Goal: Ask a question: Seek information or help from site administrators or community

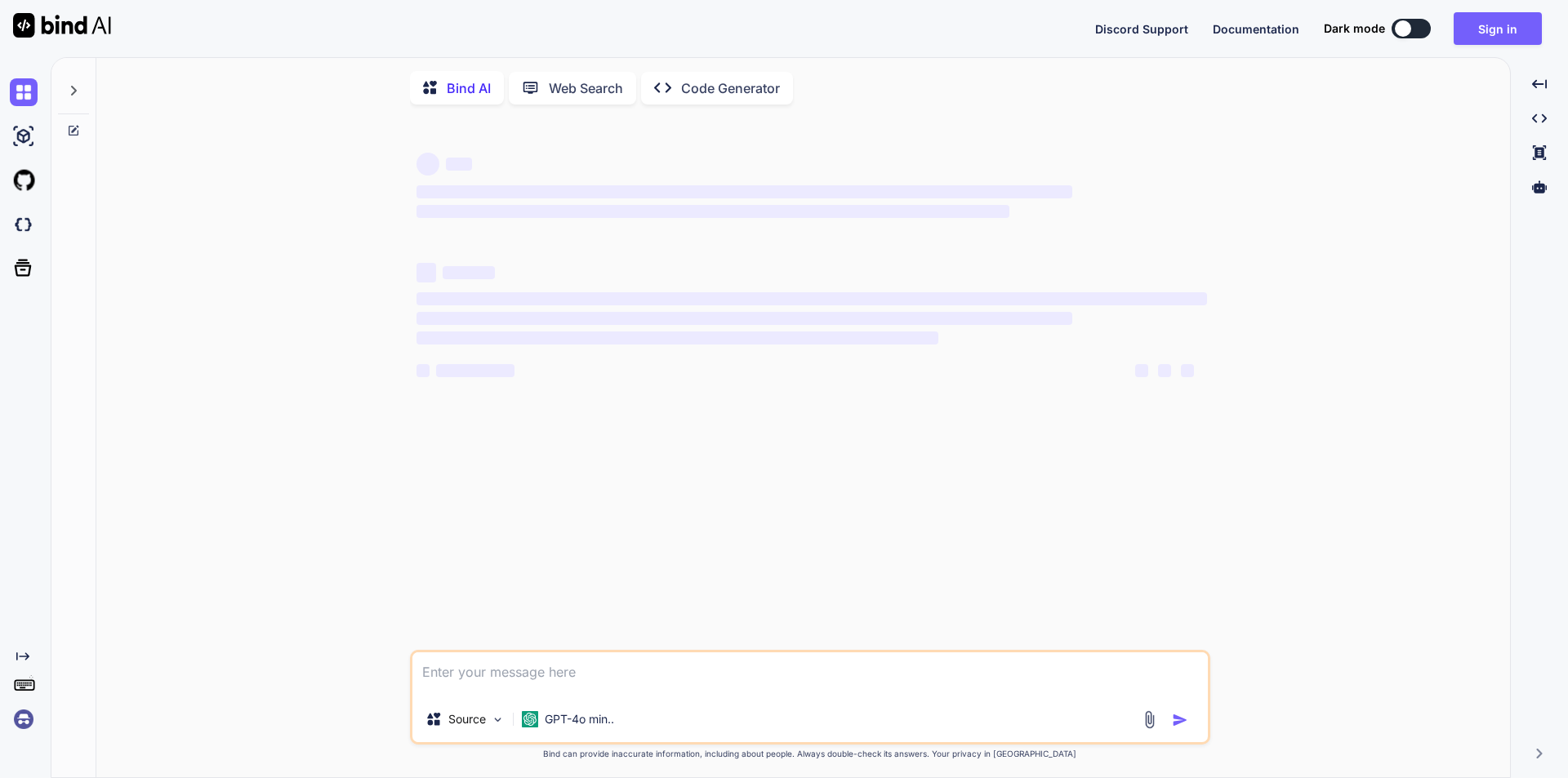
type textarea "x"
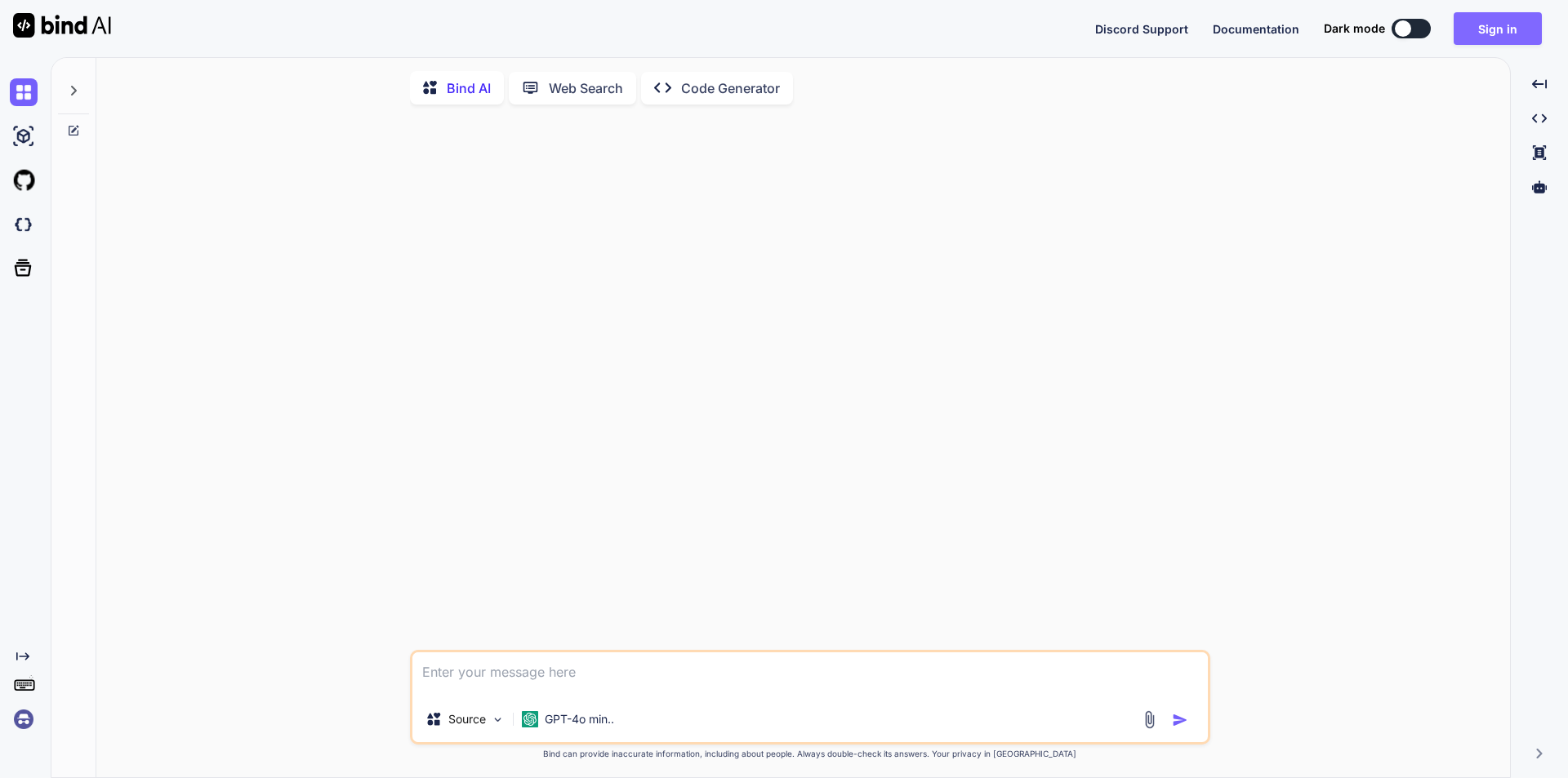
click at [1490, 31] on button "Sign in" at bounding box center [1498, 28] width 88 height 32
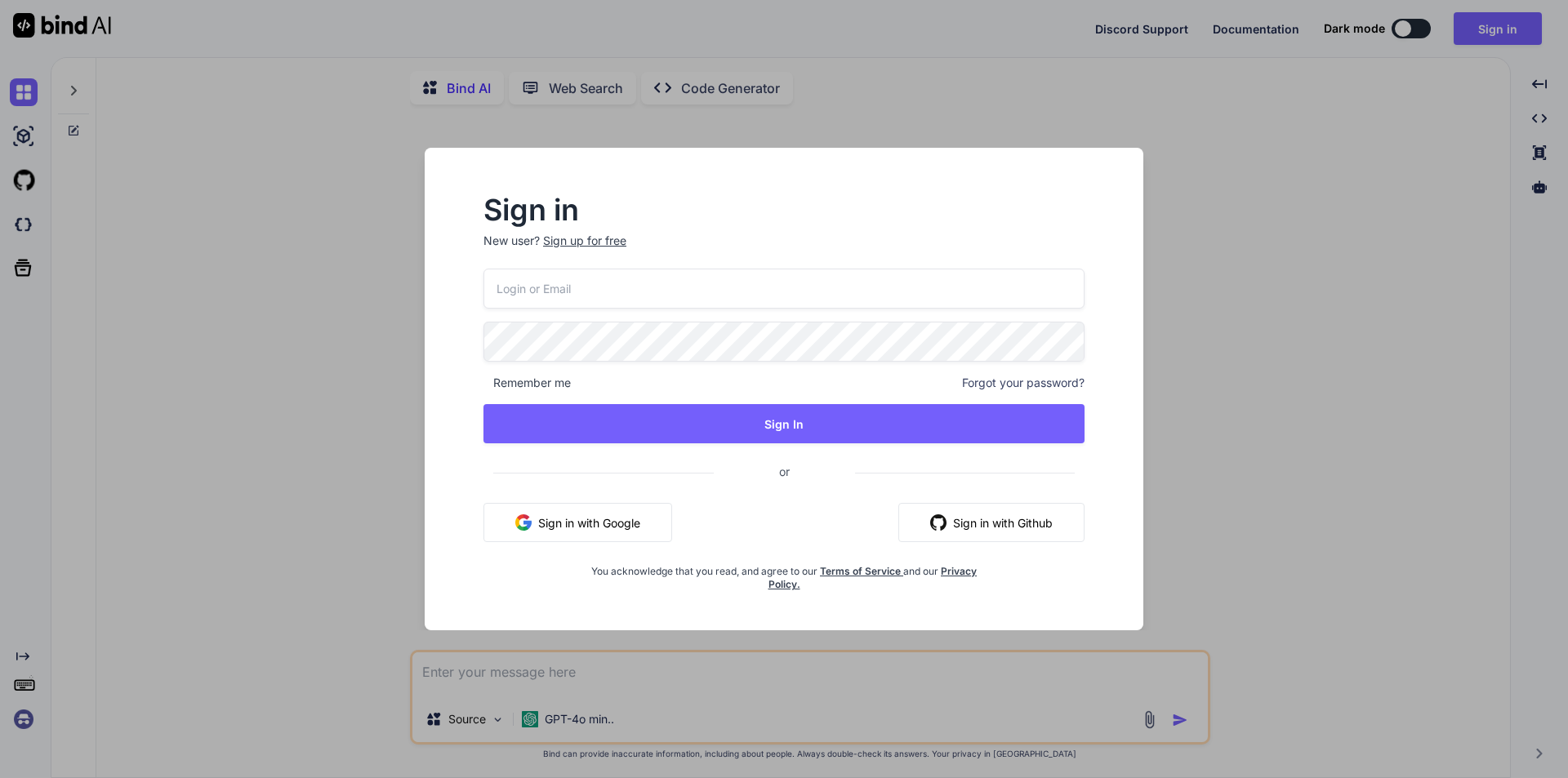
click at [553, 299] on input "email" at bounding box center [784, 288] width 601 height 40
paste input "[EMAIL_ADDRESS][DOMAIN_NAME]"
type input "[EMAIL_ADDRESS][DOMAIN_NAME]"
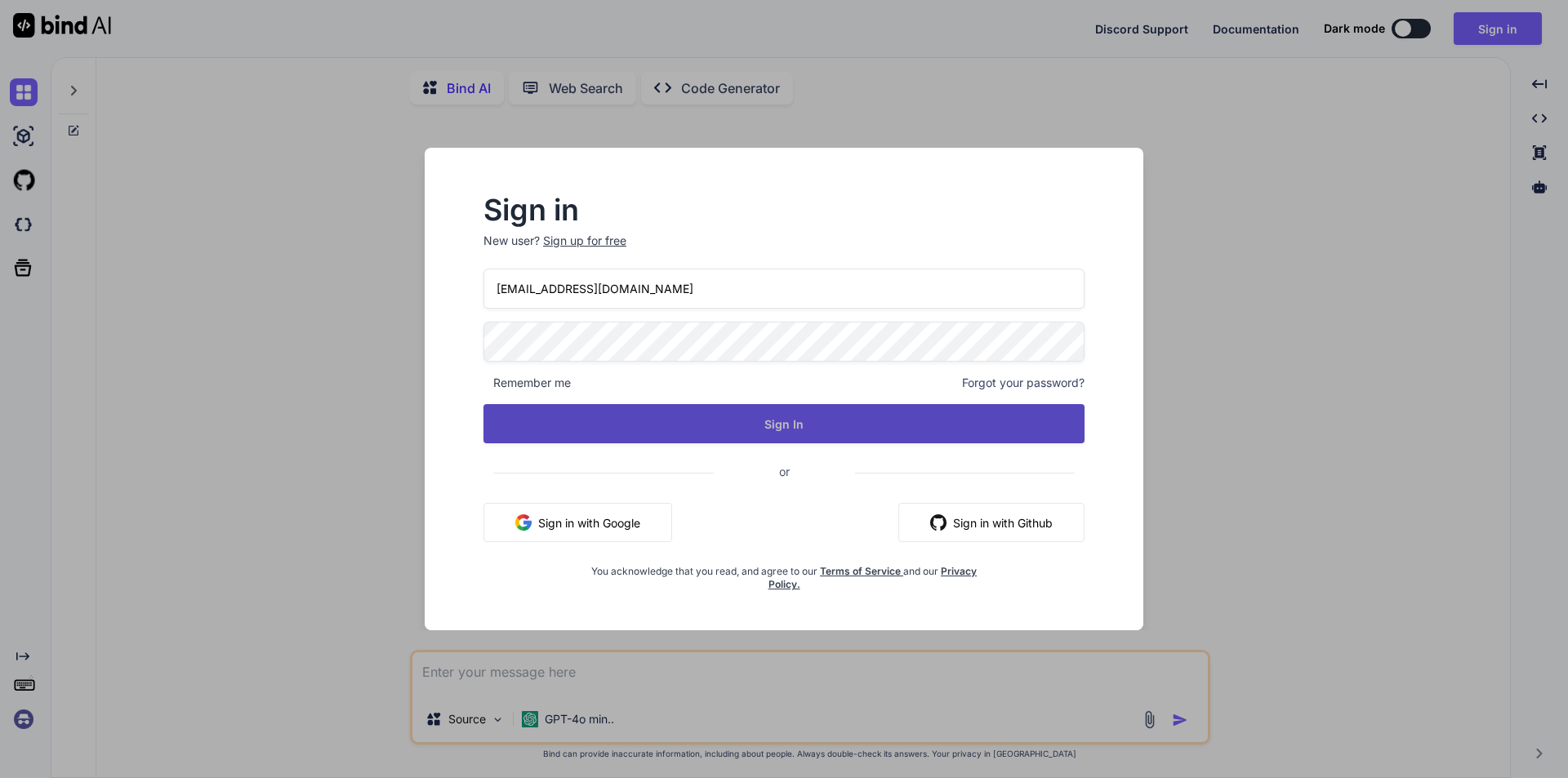
click at [723, 443] on button "Sign In" at bounding box center [784, 424] width 601 height 39
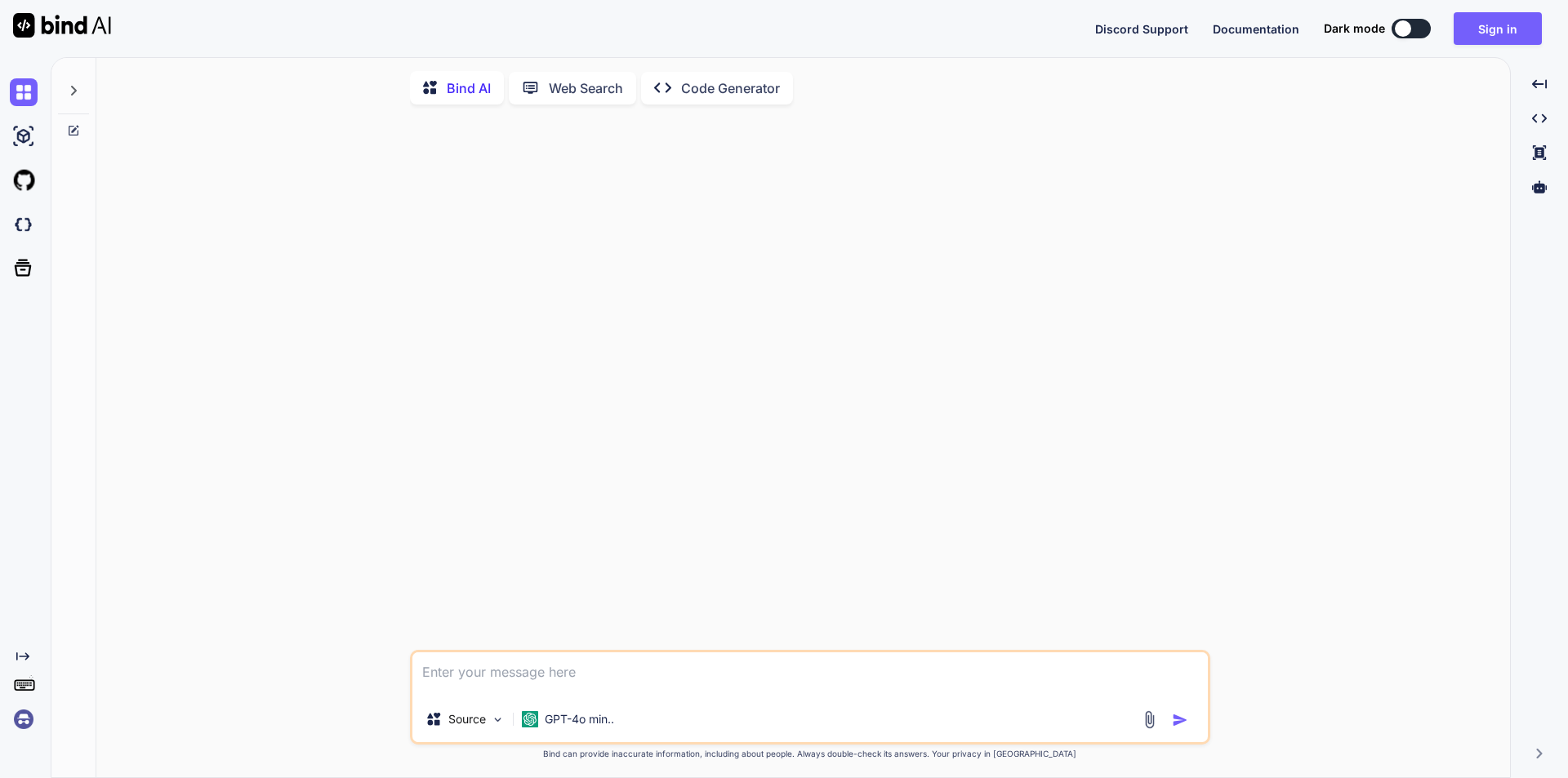
click at [780, 98] on p "Code Generator" at bounding box center [730, 88] width 99 height 20
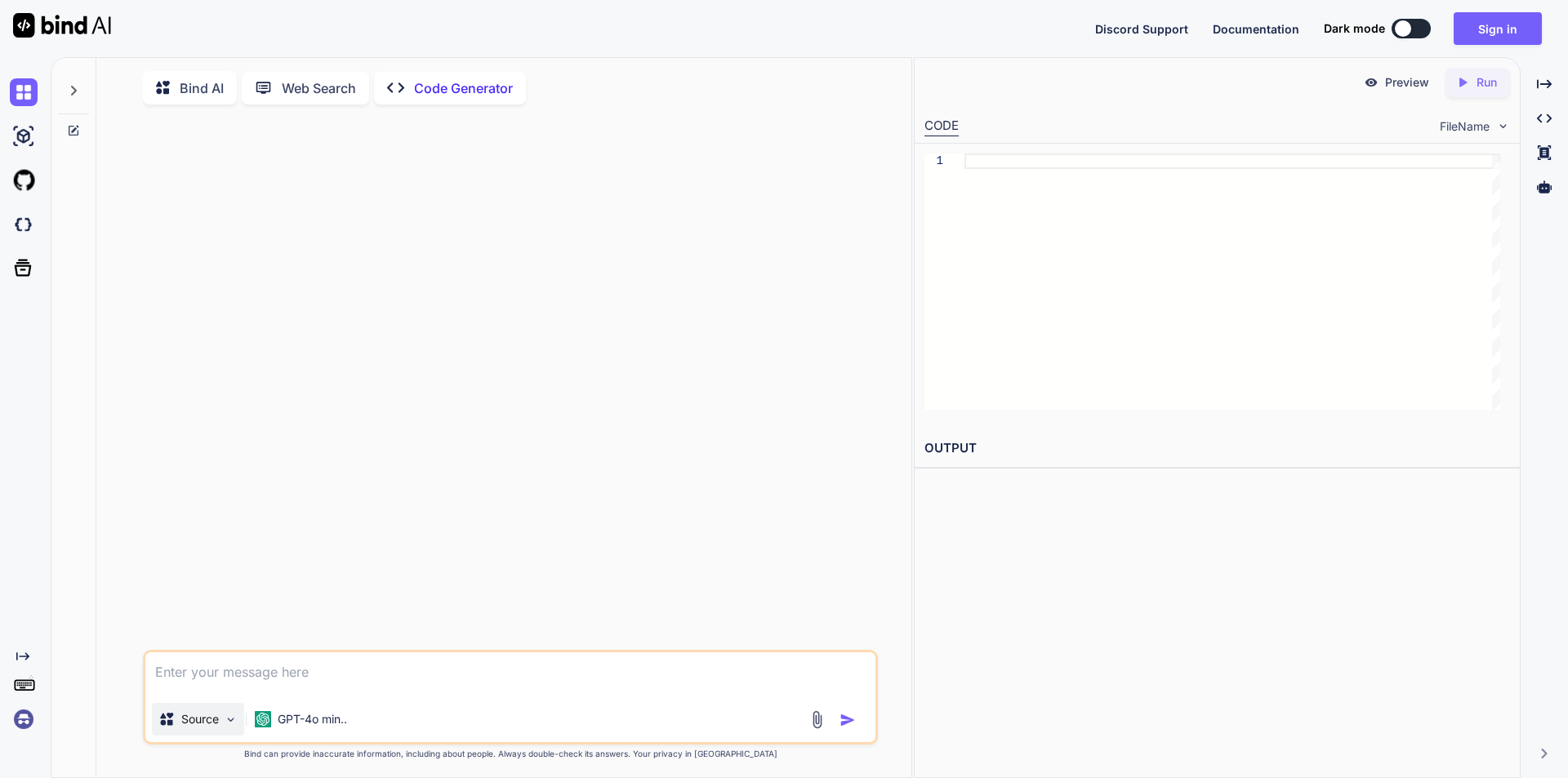
click at [238, 727] on img at bounding box center [230, 720] width 14 height 14
type textarea "x"
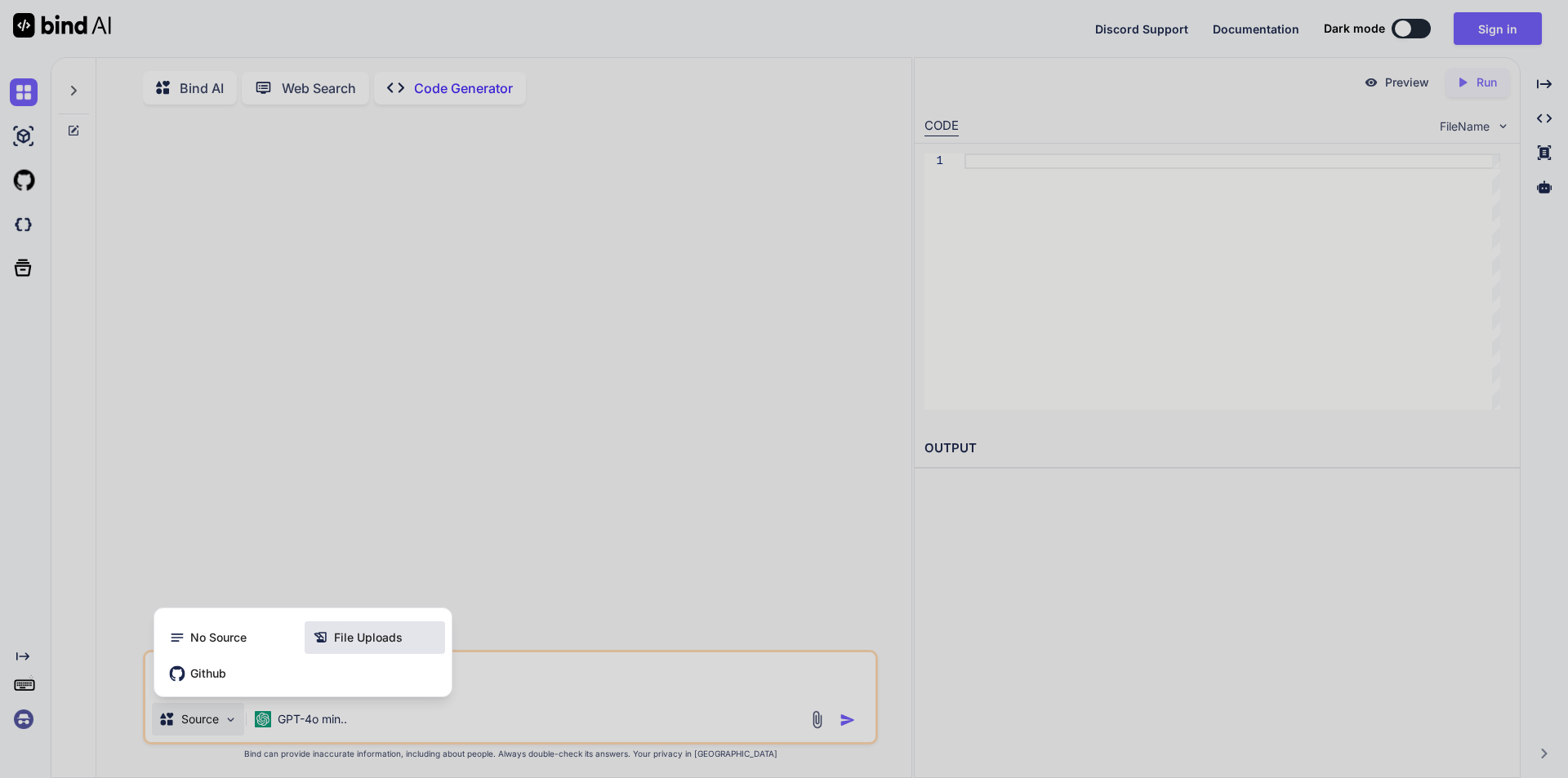
click at [387, 631] on span "File Uploads" at bounding box center [368, 637] width 68 height 17
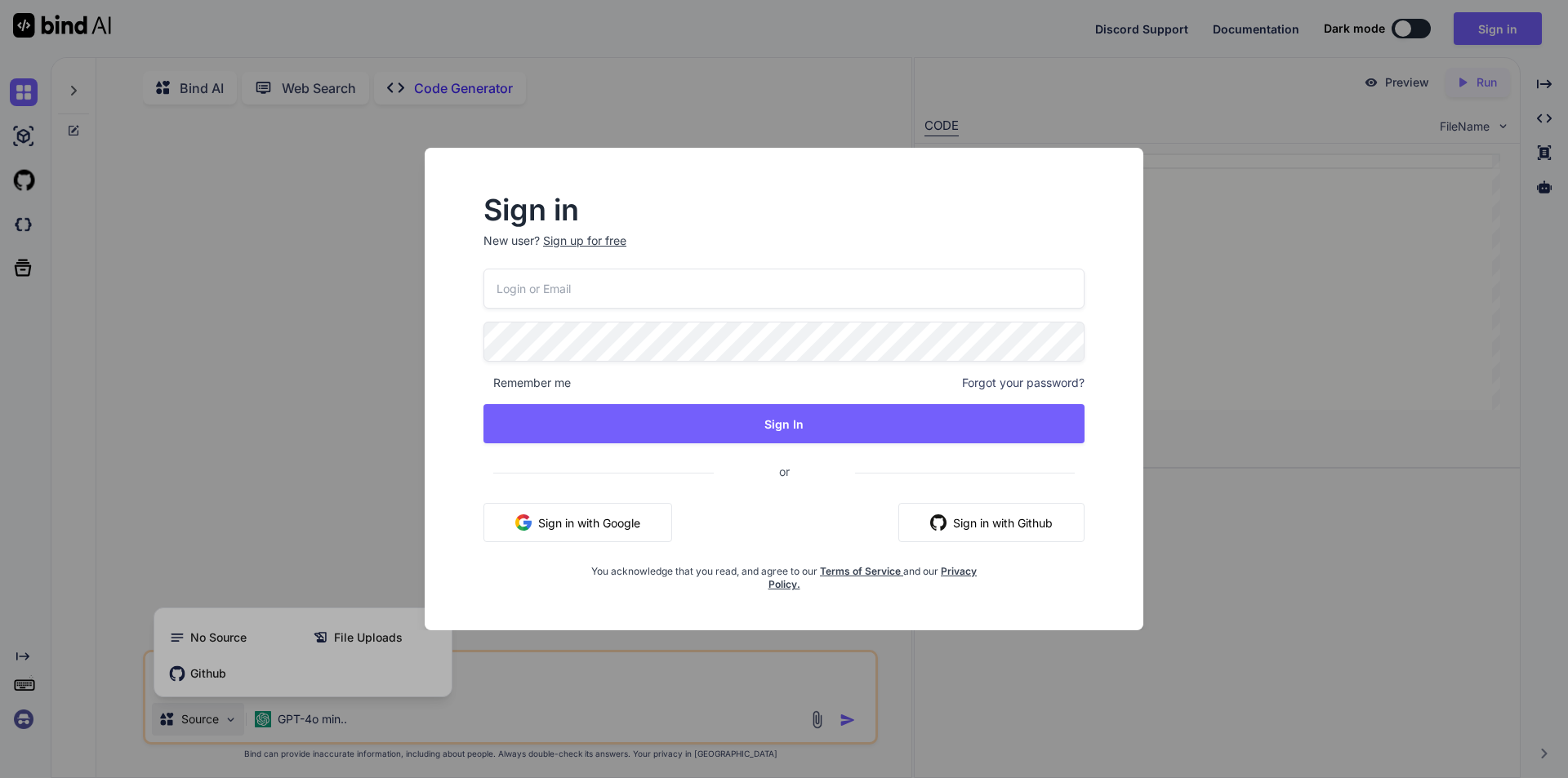
click at [641, 307] on input "email" at bounding box center [784, 288] width 601 height 40
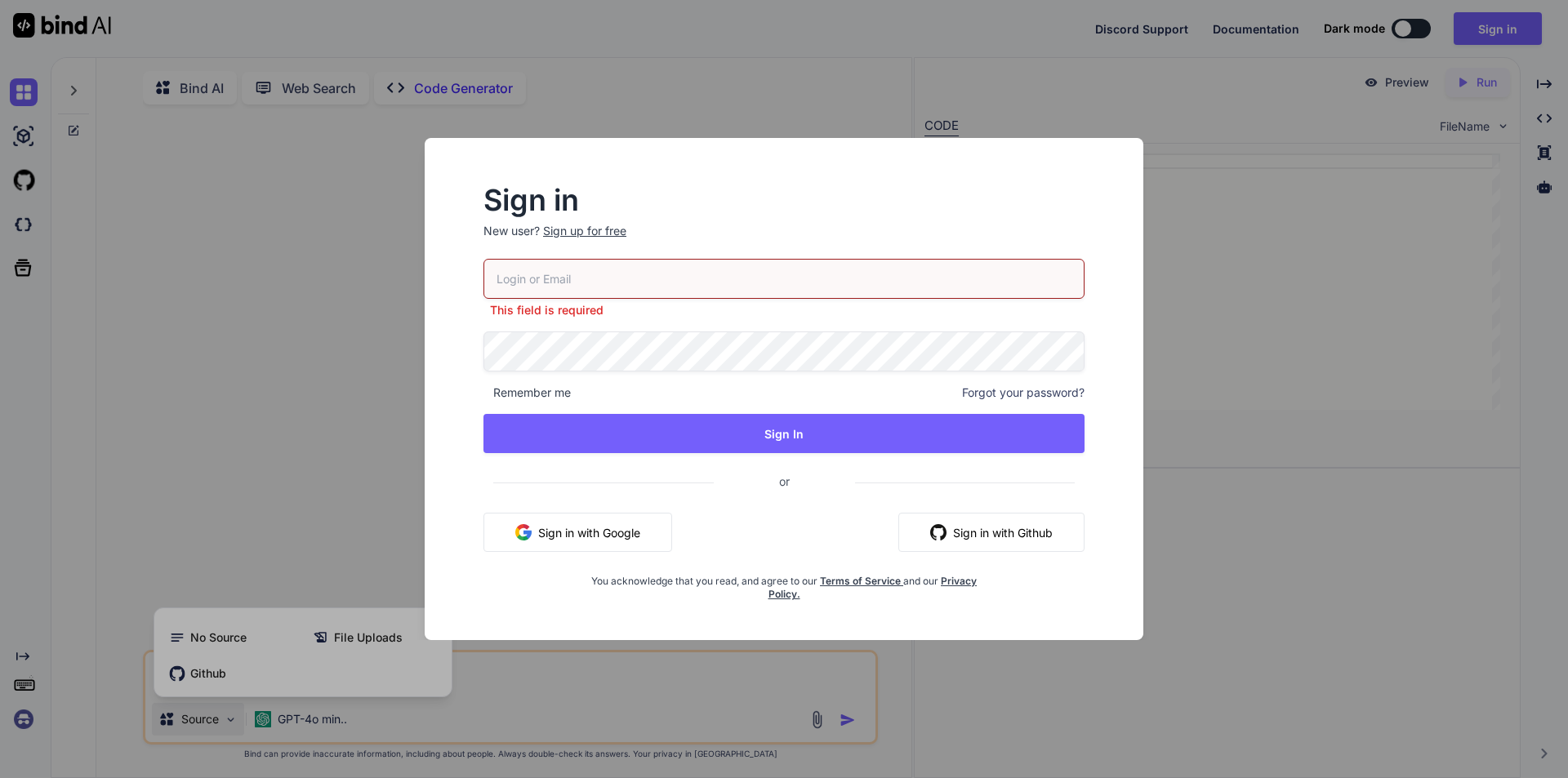
click at [605, 361] on div "This field is required Remember me Forgot your password? Sign In or Sign in wit…" at bounding box center [784, 430] width 601 height 343
click at [598, 298] on input "email" at bounding box center [784, 278] width 601 height 40
paste input "[EMAIL_ADDRESS][DOMAIN_NAME]"
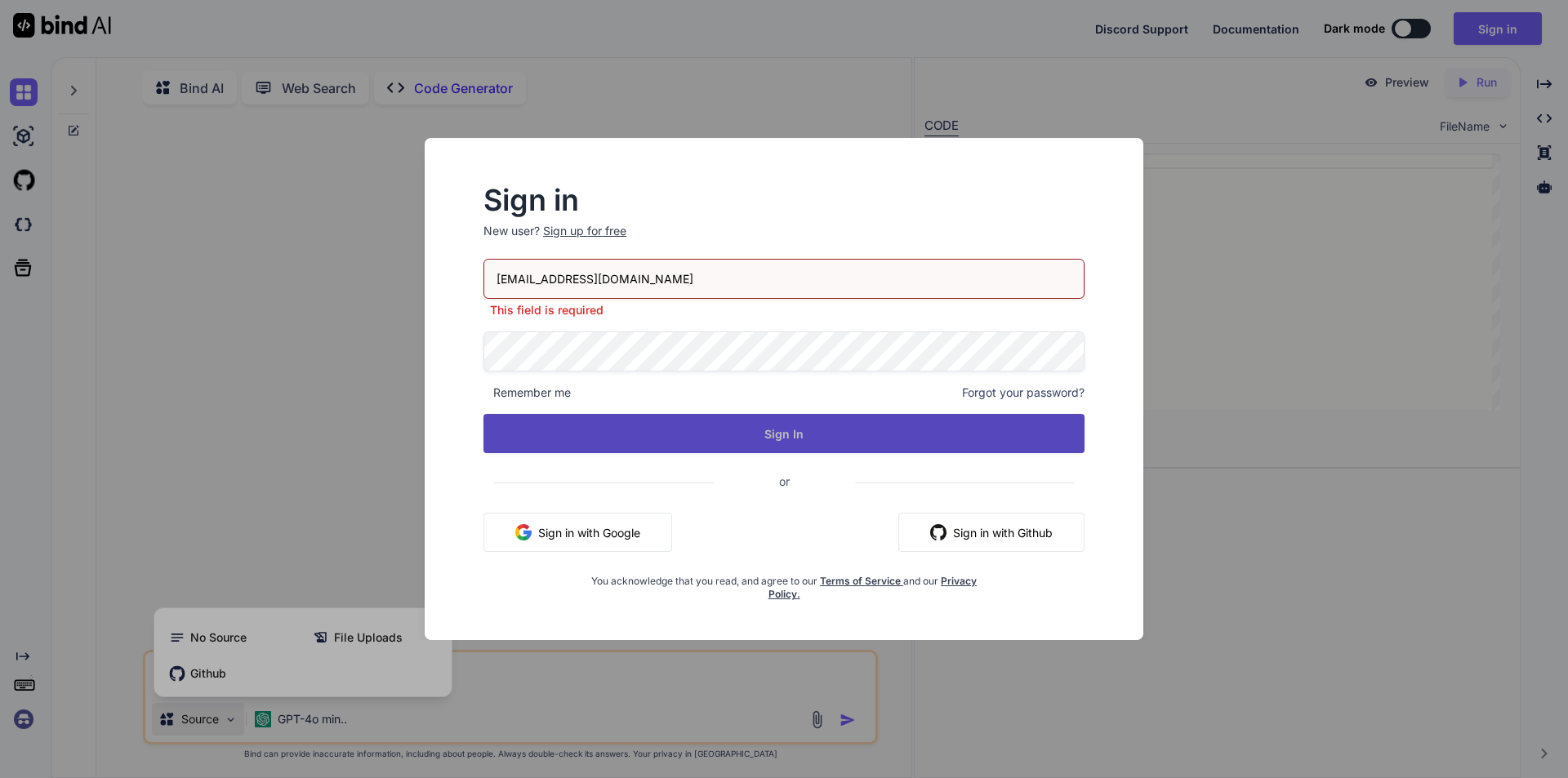
type input "[EMAIL_ADDRESS][DOMAIN_NAME]"
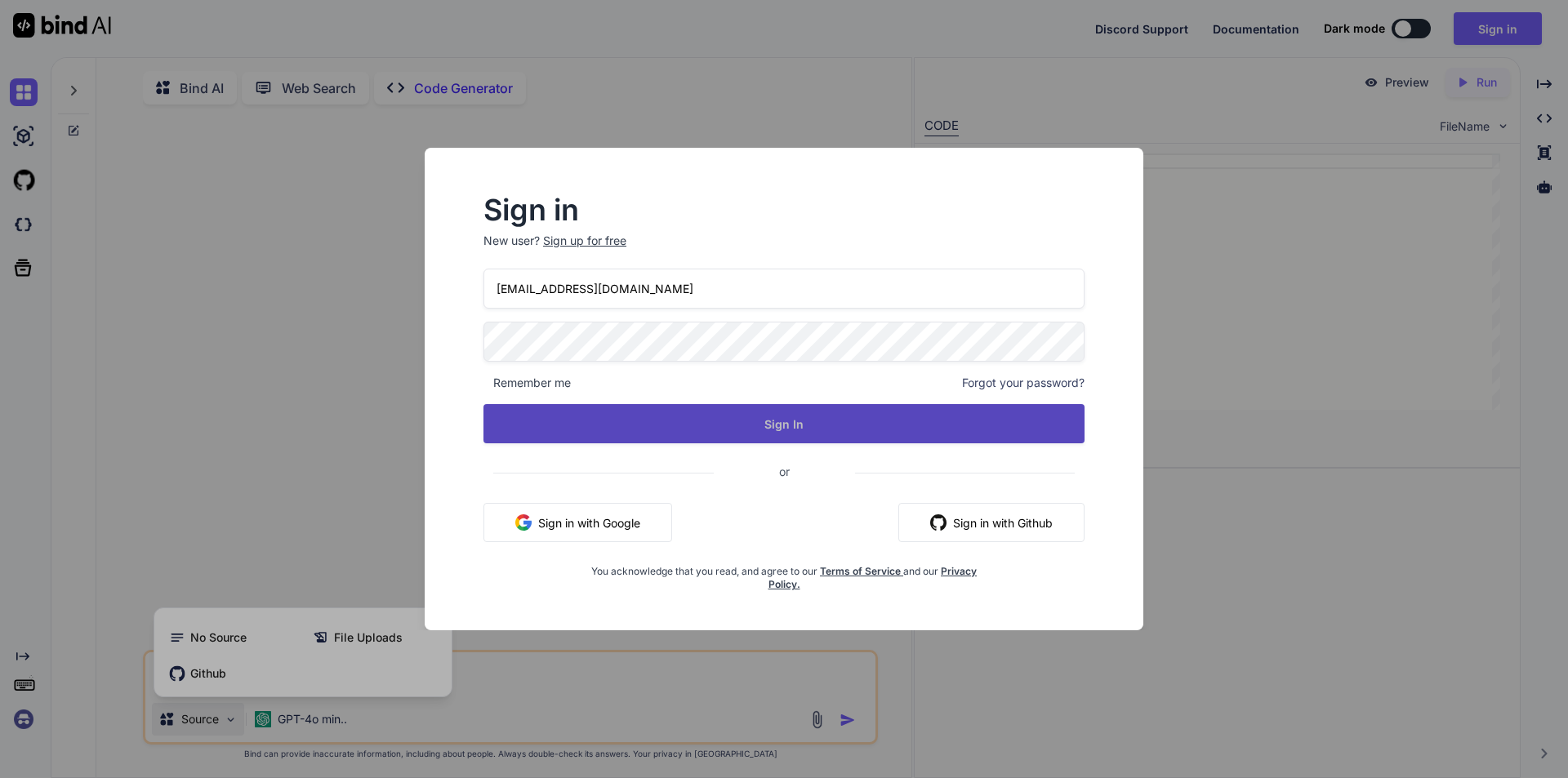
click at [654, 496] on div "[EMAIL_ADDRESS][DOMAIN_NAME] Remember me Forgot your password? Sign In or Sign …" at bounding box center [784, 430] width 601 height 323
click at [676, 443] on button "Sign In" at bounding box center [784, 424] width 601 height 39
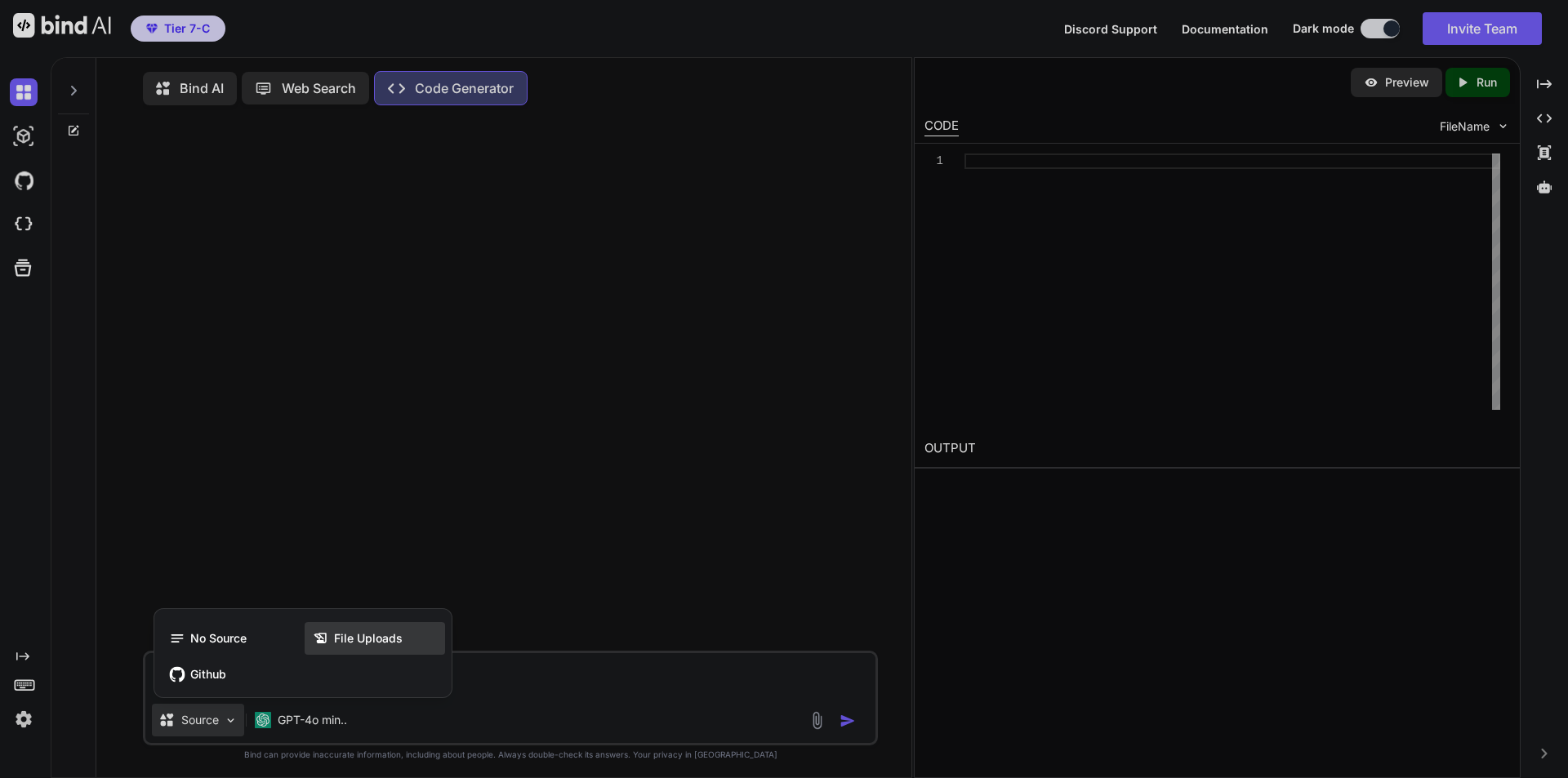
click at [388, 643] on span "File Uploads" at bounding box center [368, 638] width 68 height 17
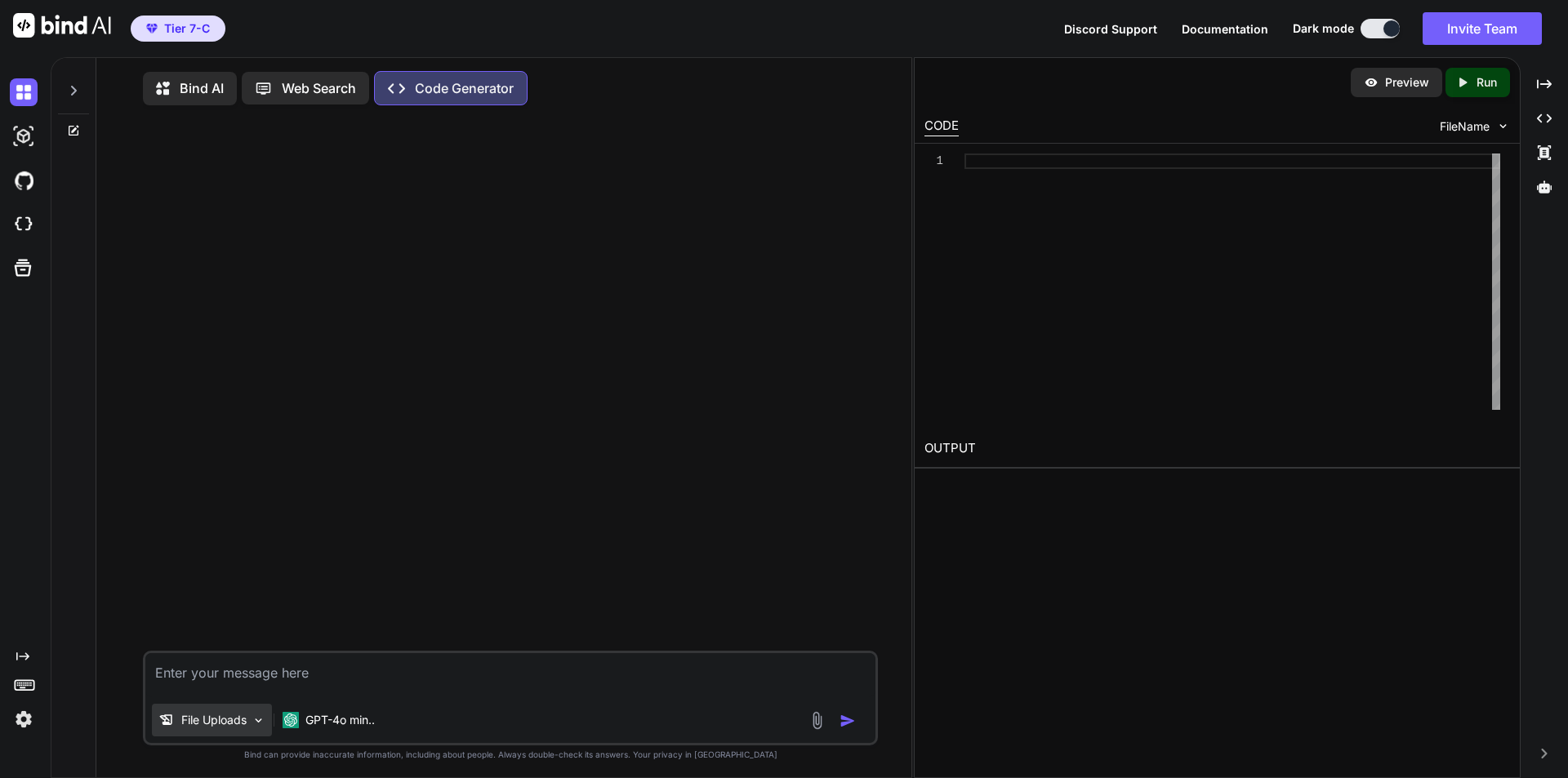
click at [265, 728] on img at bounding box center [259, 720] width 14 height 14
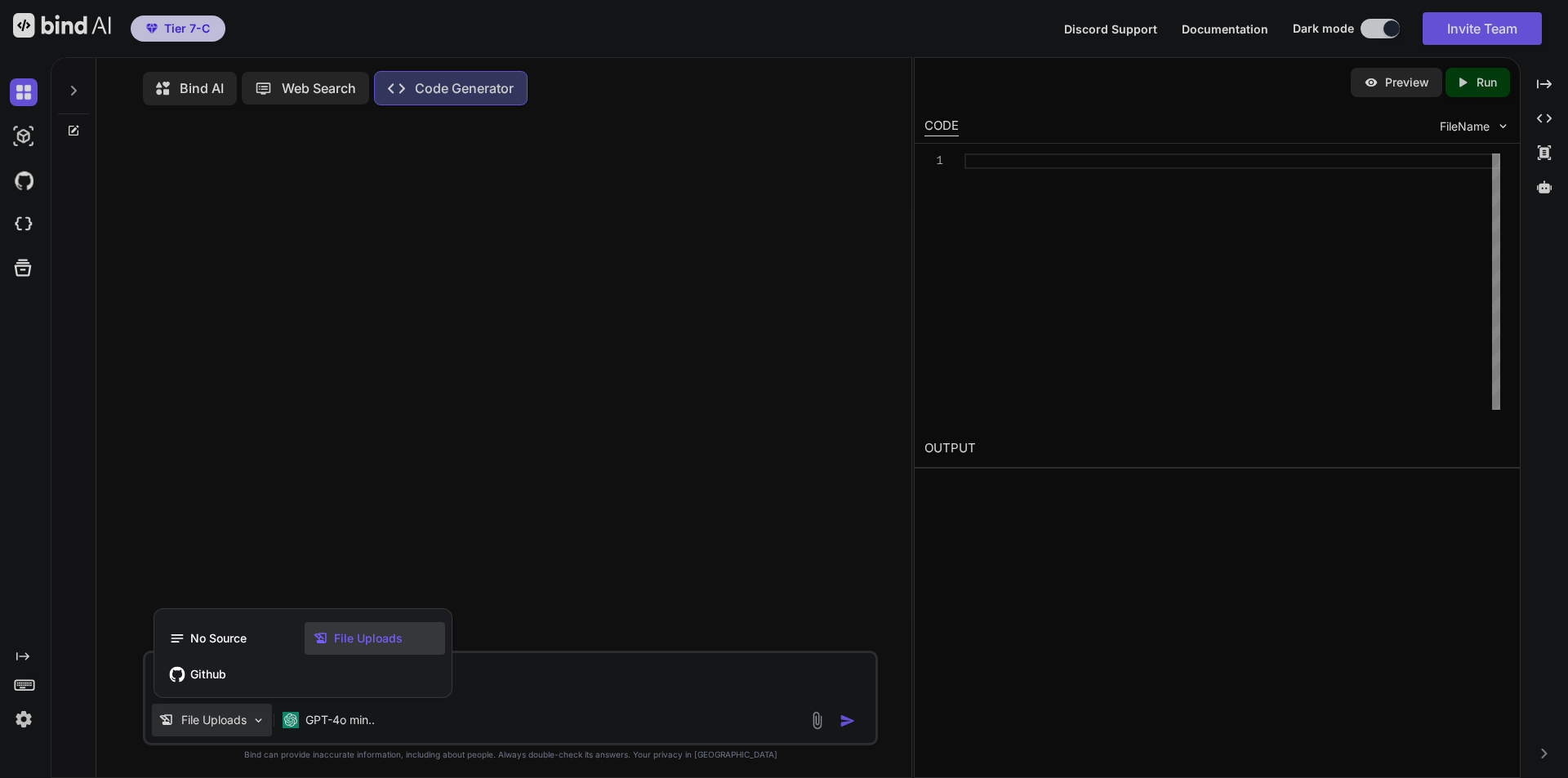
click at [378, 633] on span "File Uploads" at bounding box center [368, 638] width 68 height 17
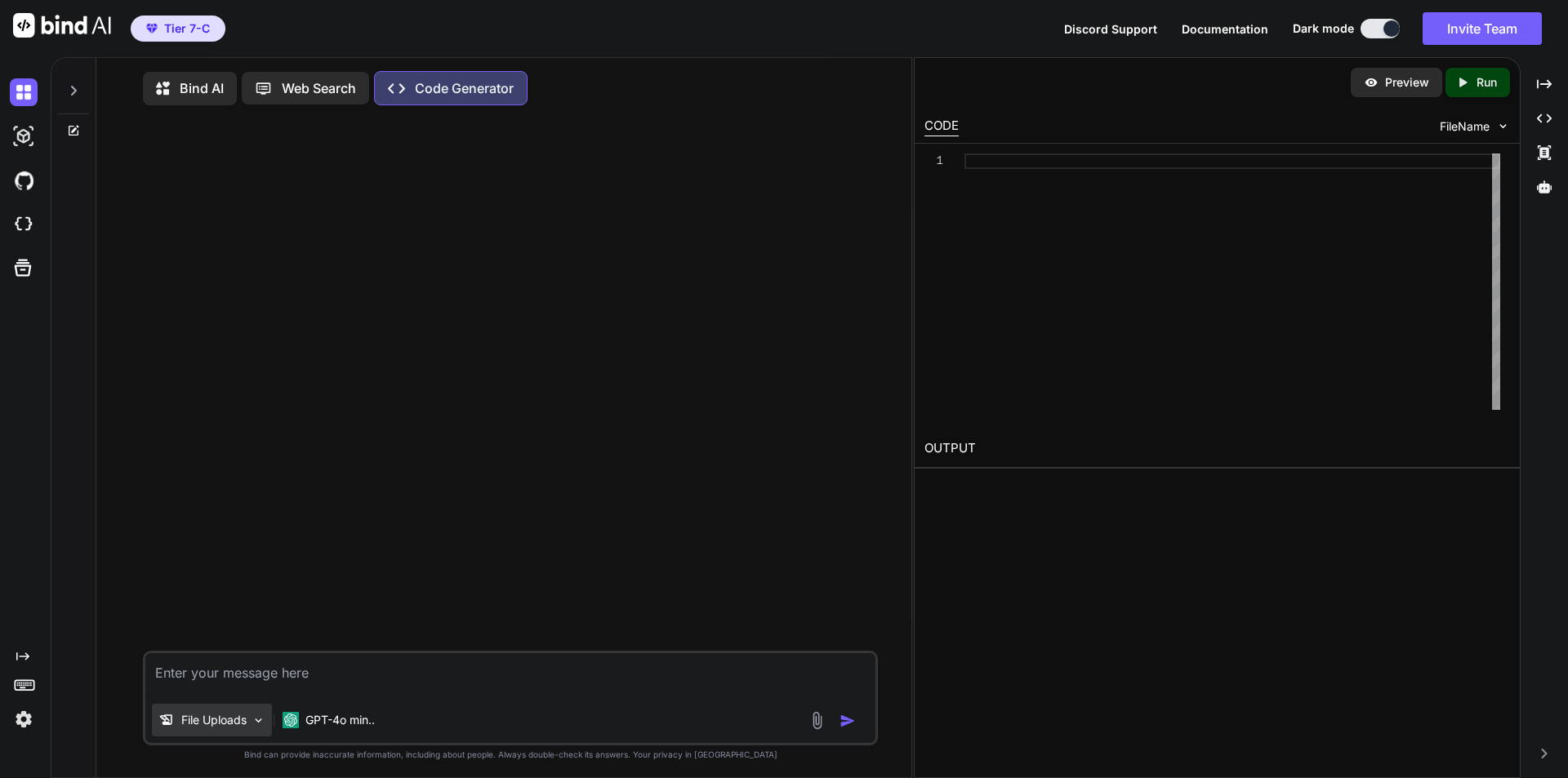
click at [238, 728] on p "File Uploads" at bounding box center [214, 720] width 65 height 17
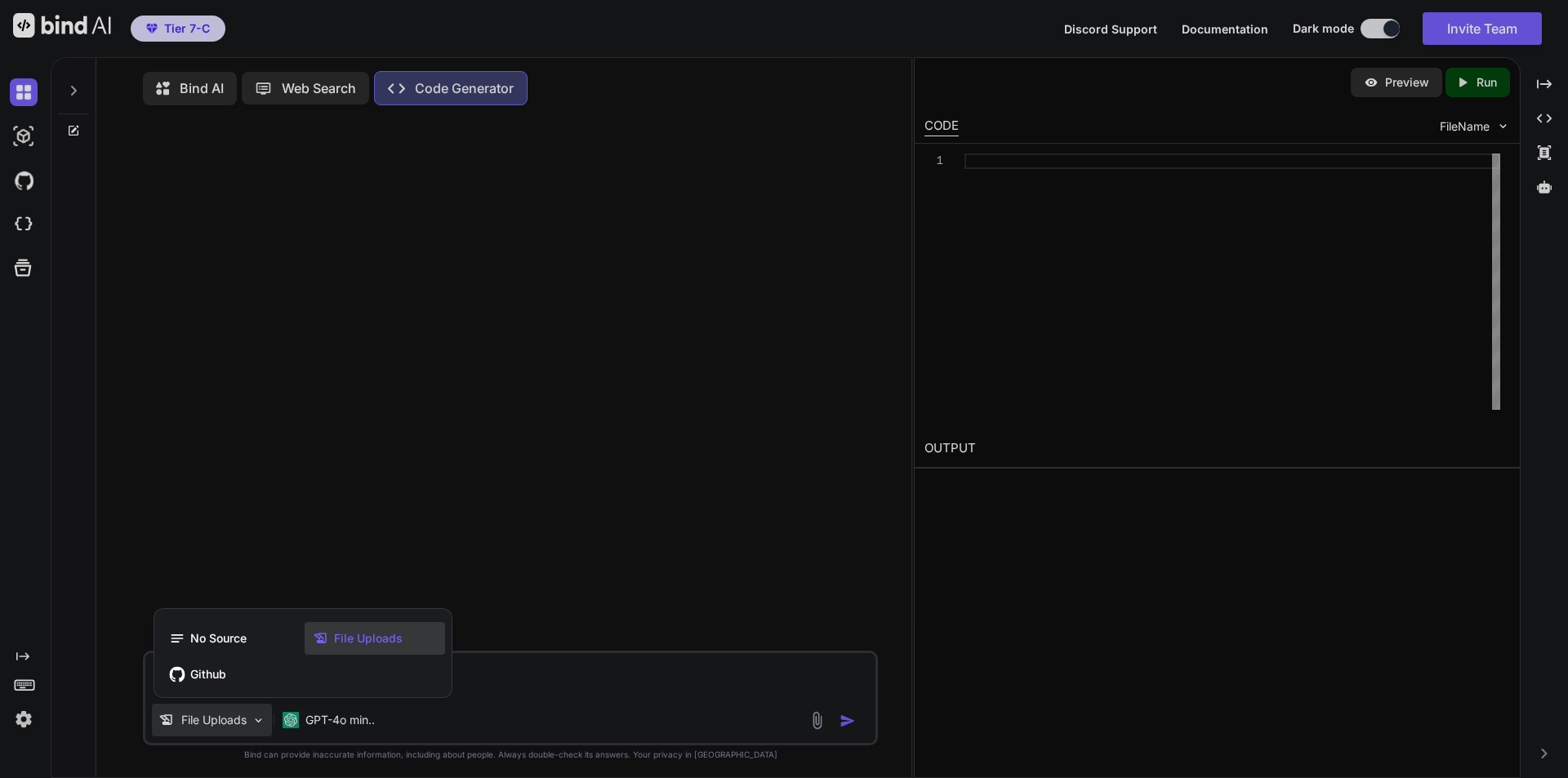
click at [325, 634] on icon at bounding box center [320, 638] width 17 height 17
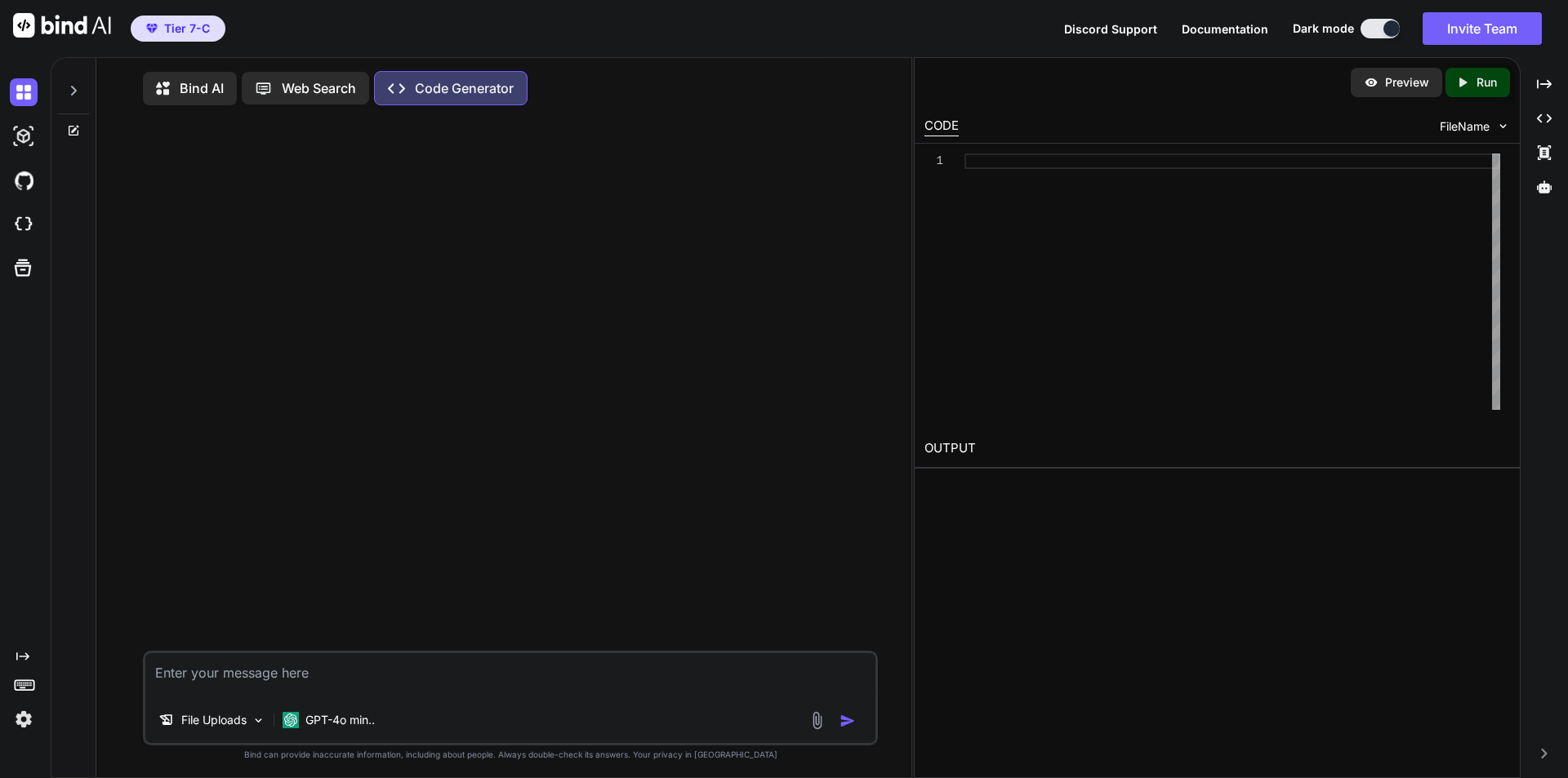
click at [808, 730] on img at bounding box center [817, 720] width 19 height 19
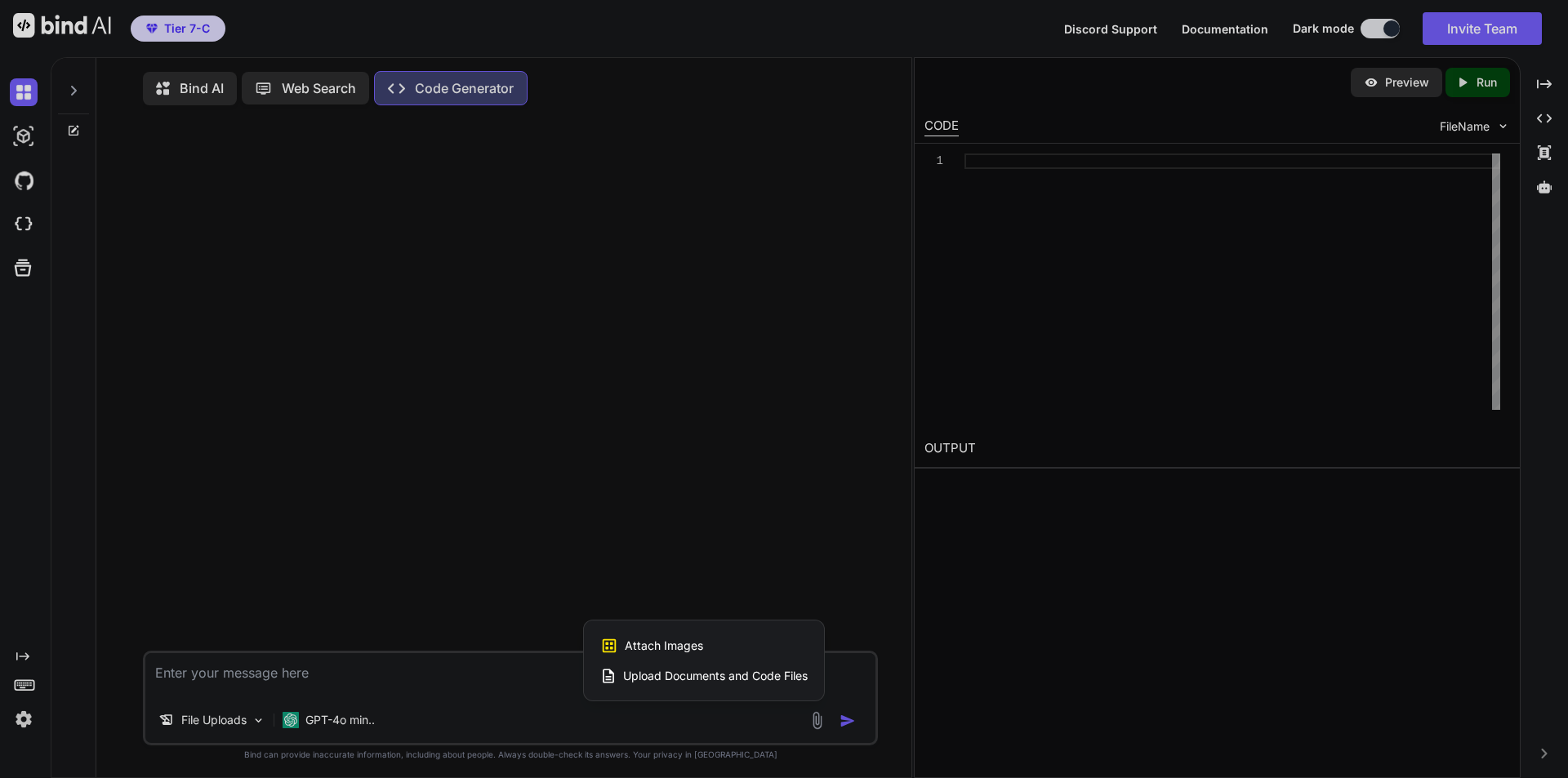
click at [747, 684] on span "Upload Documents and Code Files" at bounding box center [714, 676] width 184 height 17
type textarea "x"
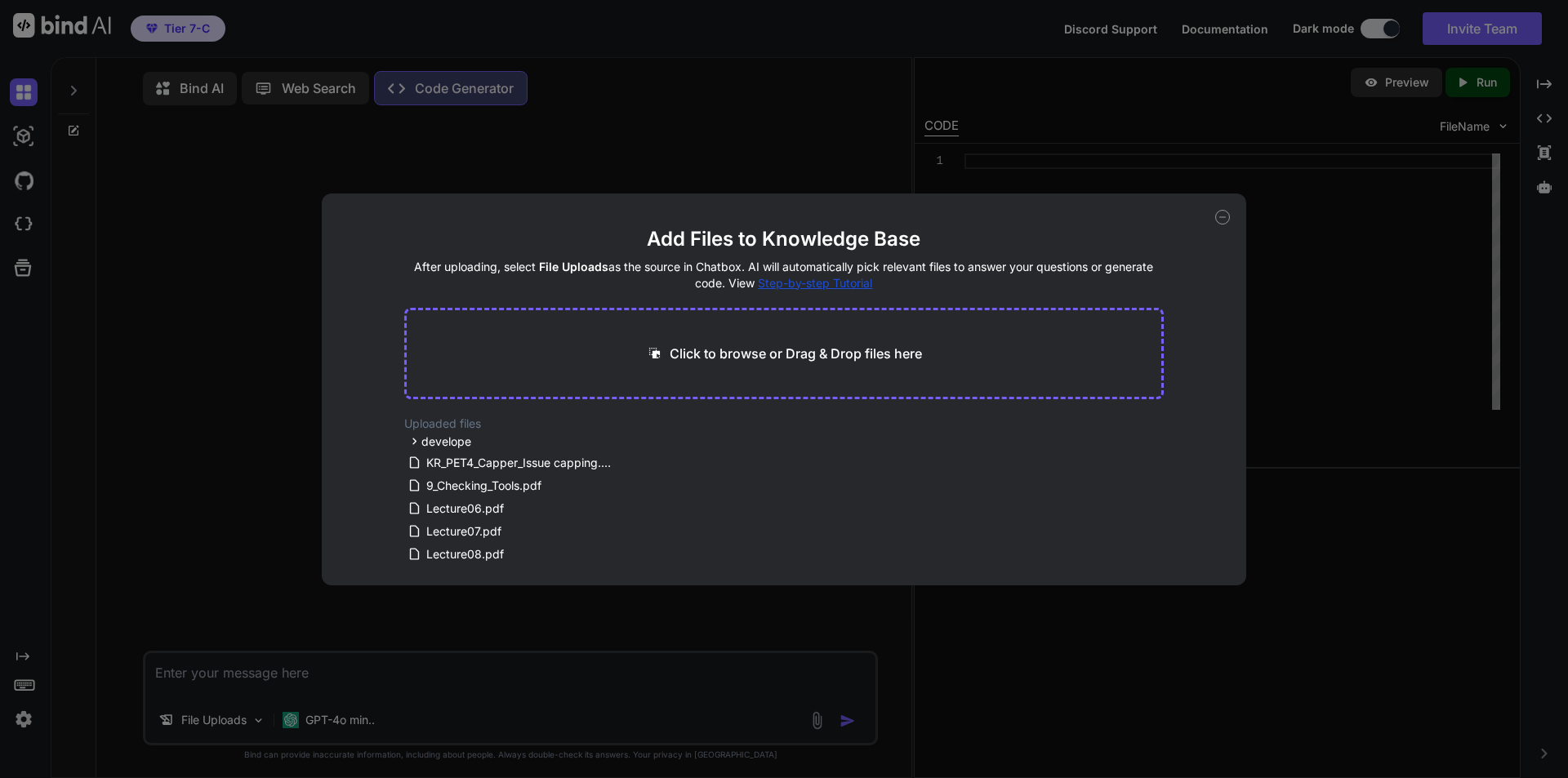
click at [766, 344] on p "Click to browse or Drag & Drop files here" at bounding box center [795, 353] width 253 height 20
type input "C:\fakepath\แก้โค้ด.txt"
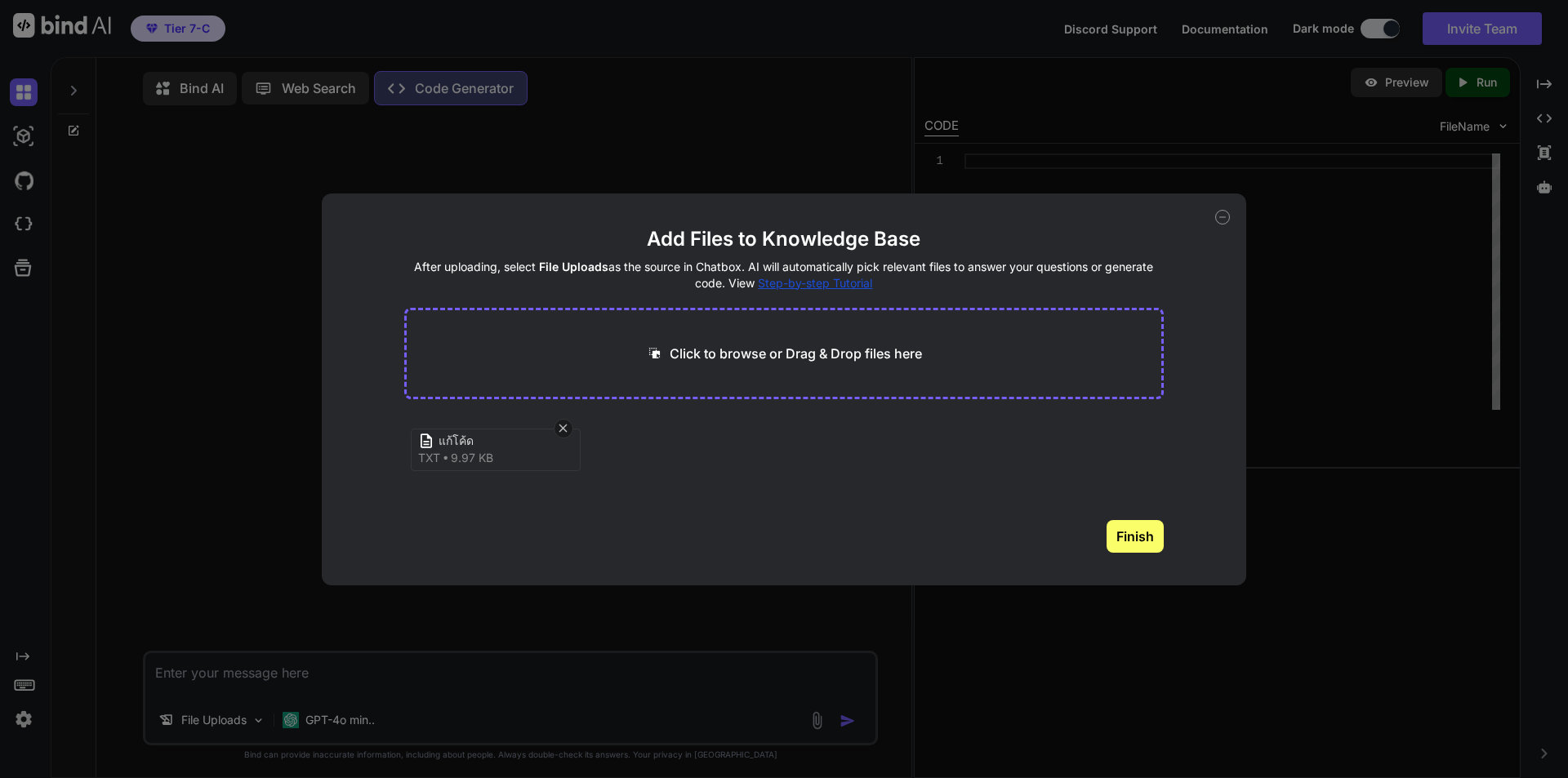
click at [1113, 553] on button "Finish" at bounding box center [1135, 536] width 58 height 32
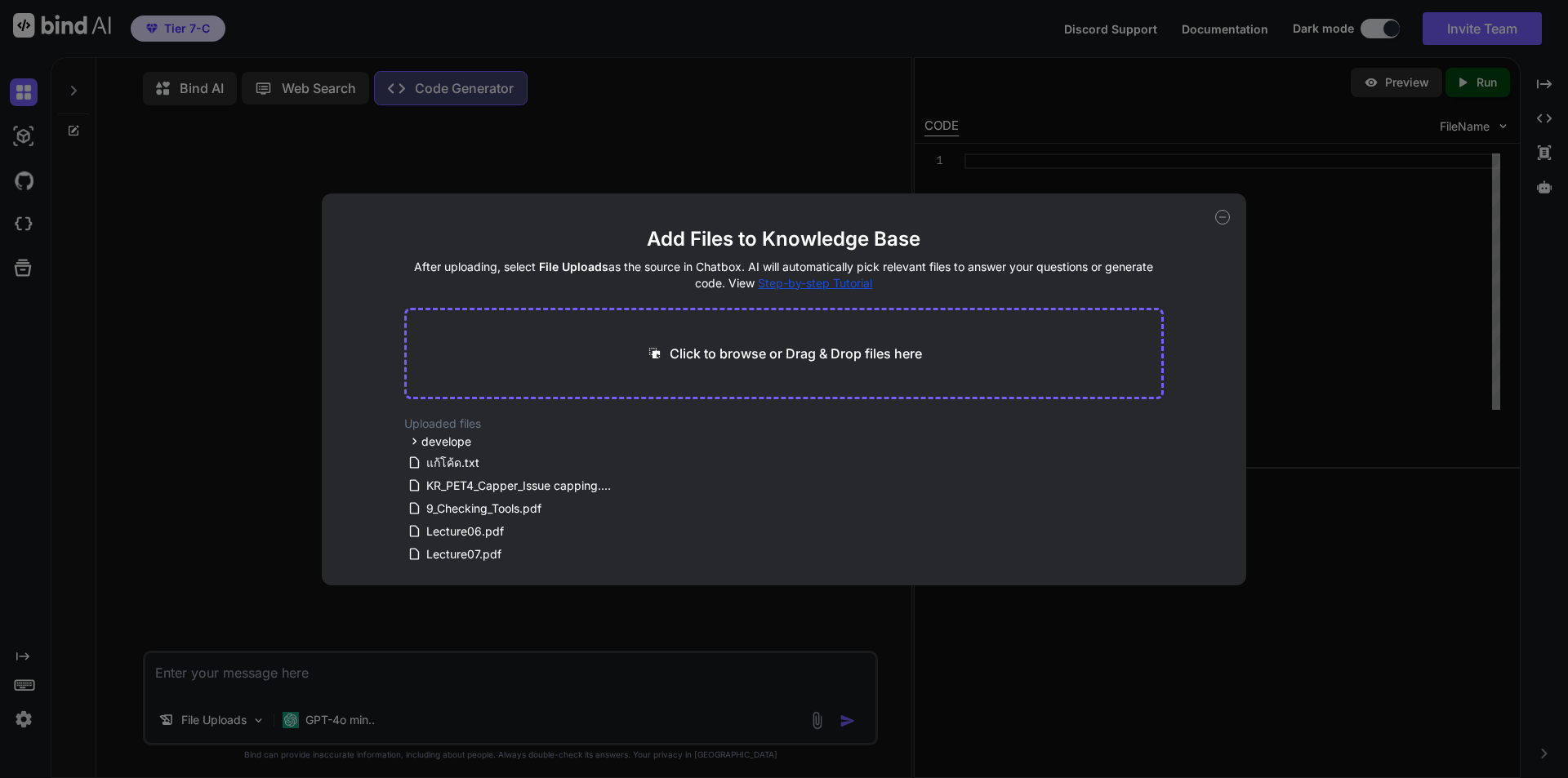
click at [617, 725] on div "Add Files to Knowledge Base After uploading, select File Uploads as the source …" at bounding box center [784, 389] width 1568 height 778
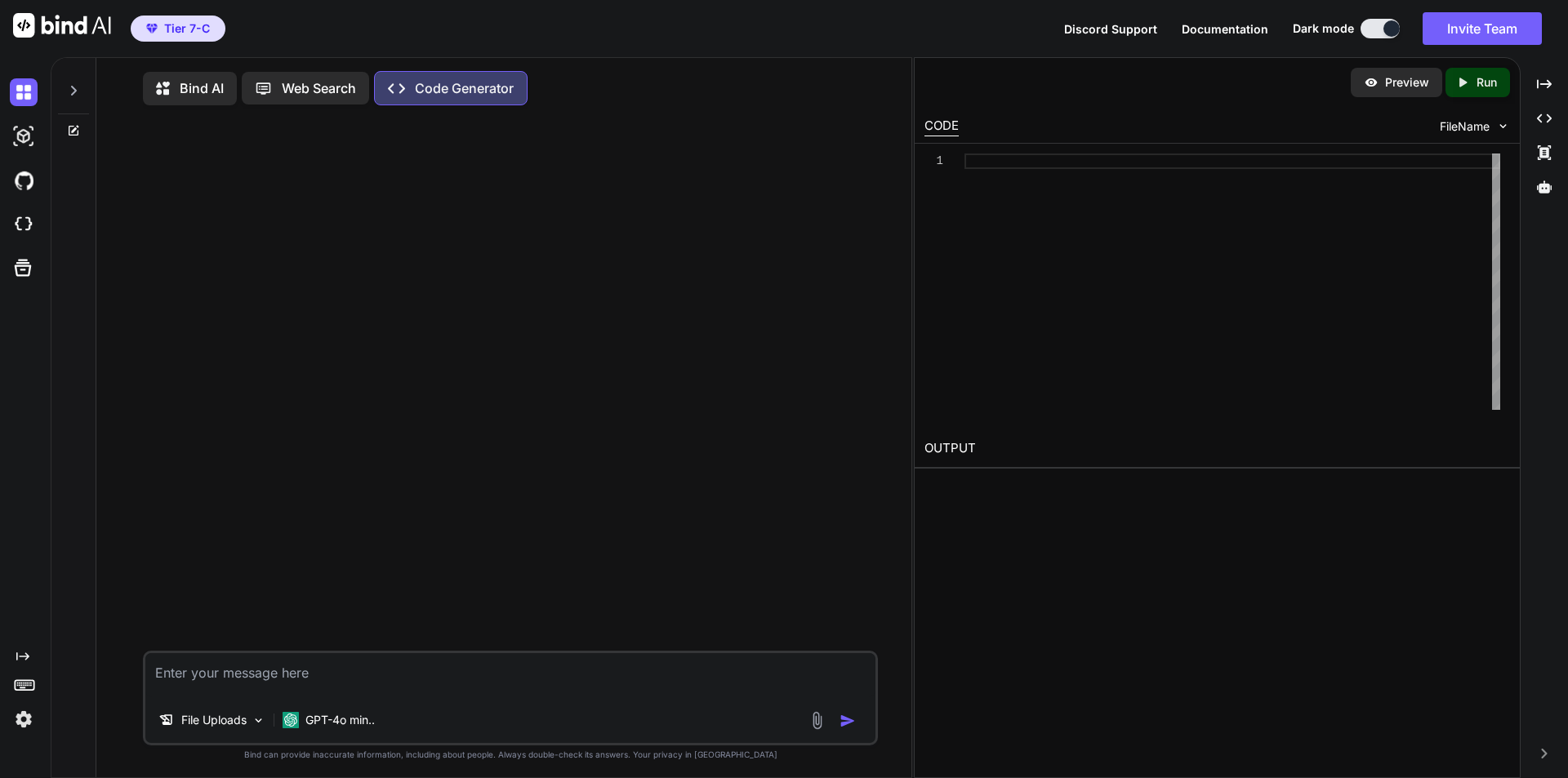
click at [544, 698] on textarea at bounding box center [510, 675] width 730 height 44
type textarea "x"
type textarea "แ"
type textarea "x"
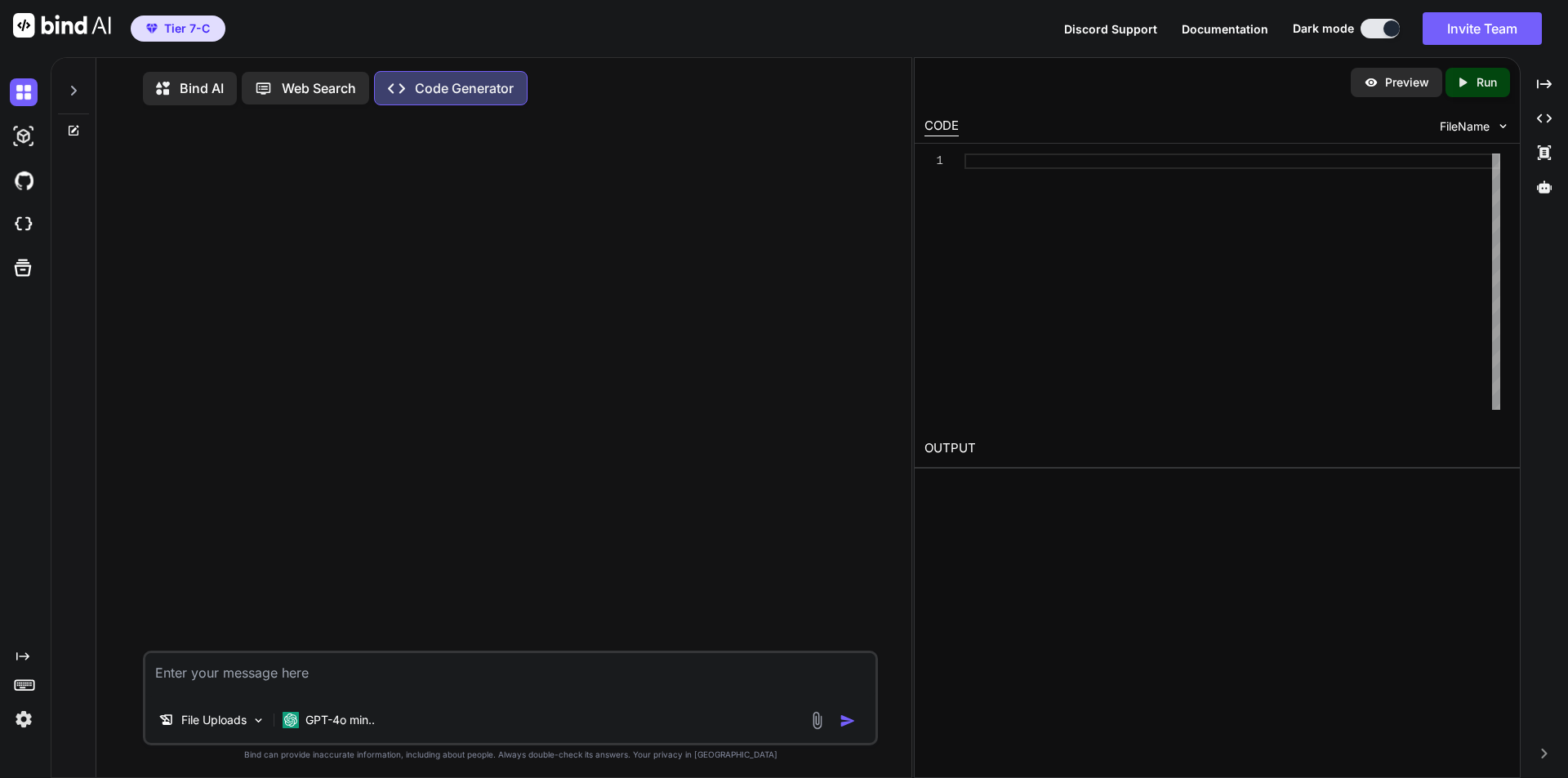
type textarea "ช"
type textarea "x"
type textarea "ช่"
type textarea "x"
type textarea "ช่ว"
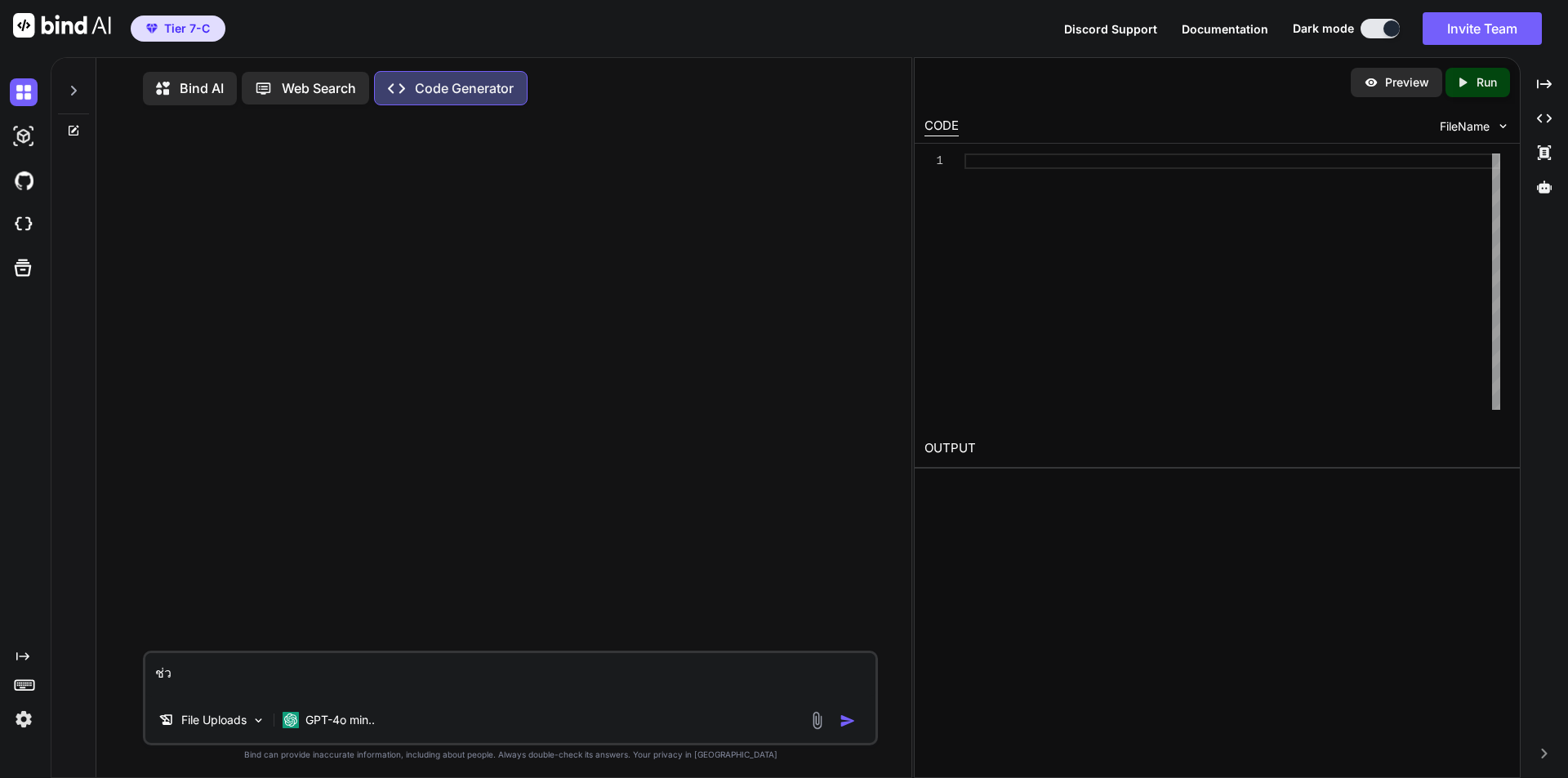
type textarea "x"
type textarea "ช่วย"
type textarea "x"
type textarea "ช่วยผม"
type textarea "x"
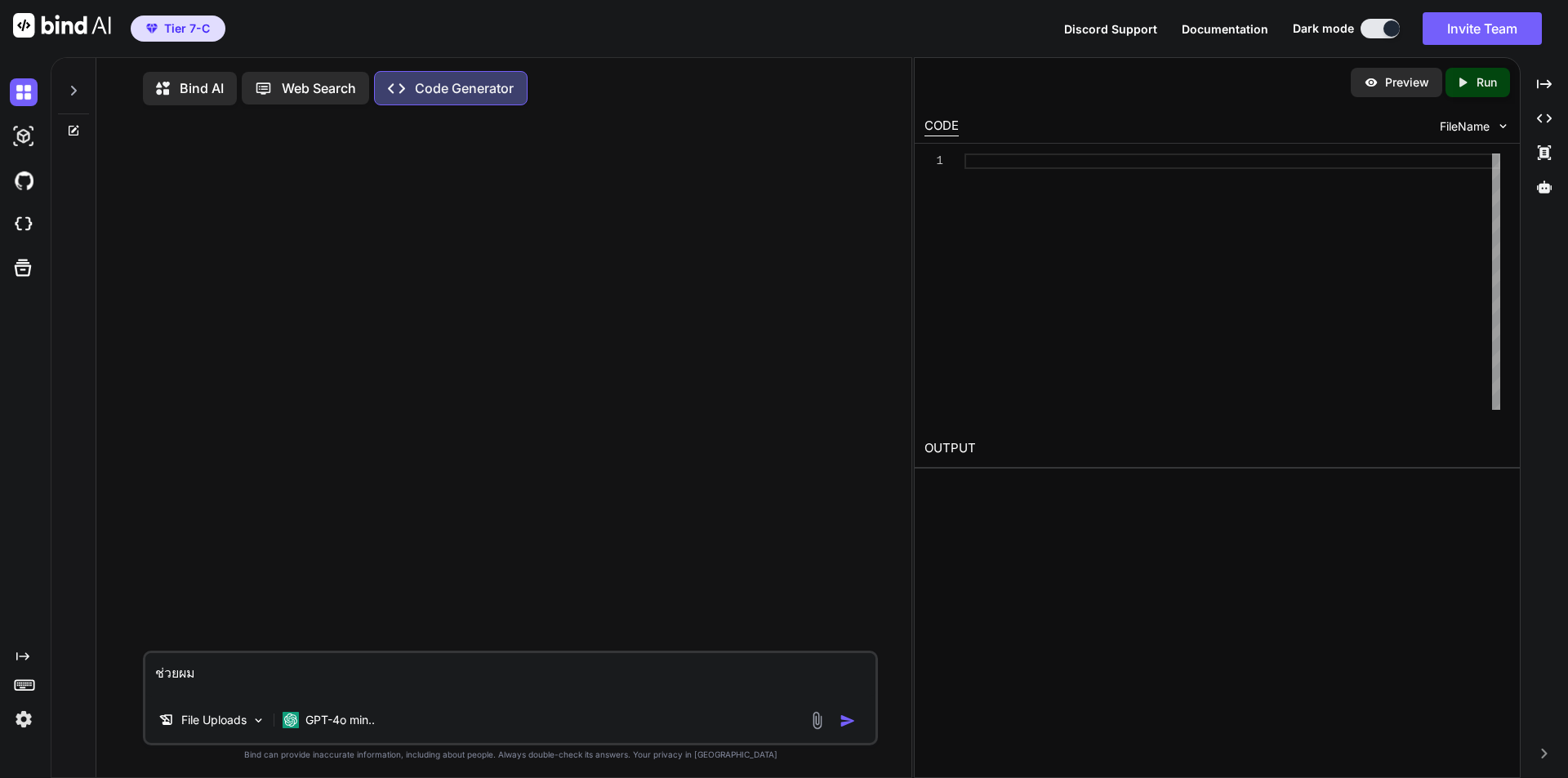
type textarea "ช่วยผมแ"
type textarea "x"
type textarea "ช่วยผมแก"
type textarea "x"
type textarea "ช่วยผมแก้"
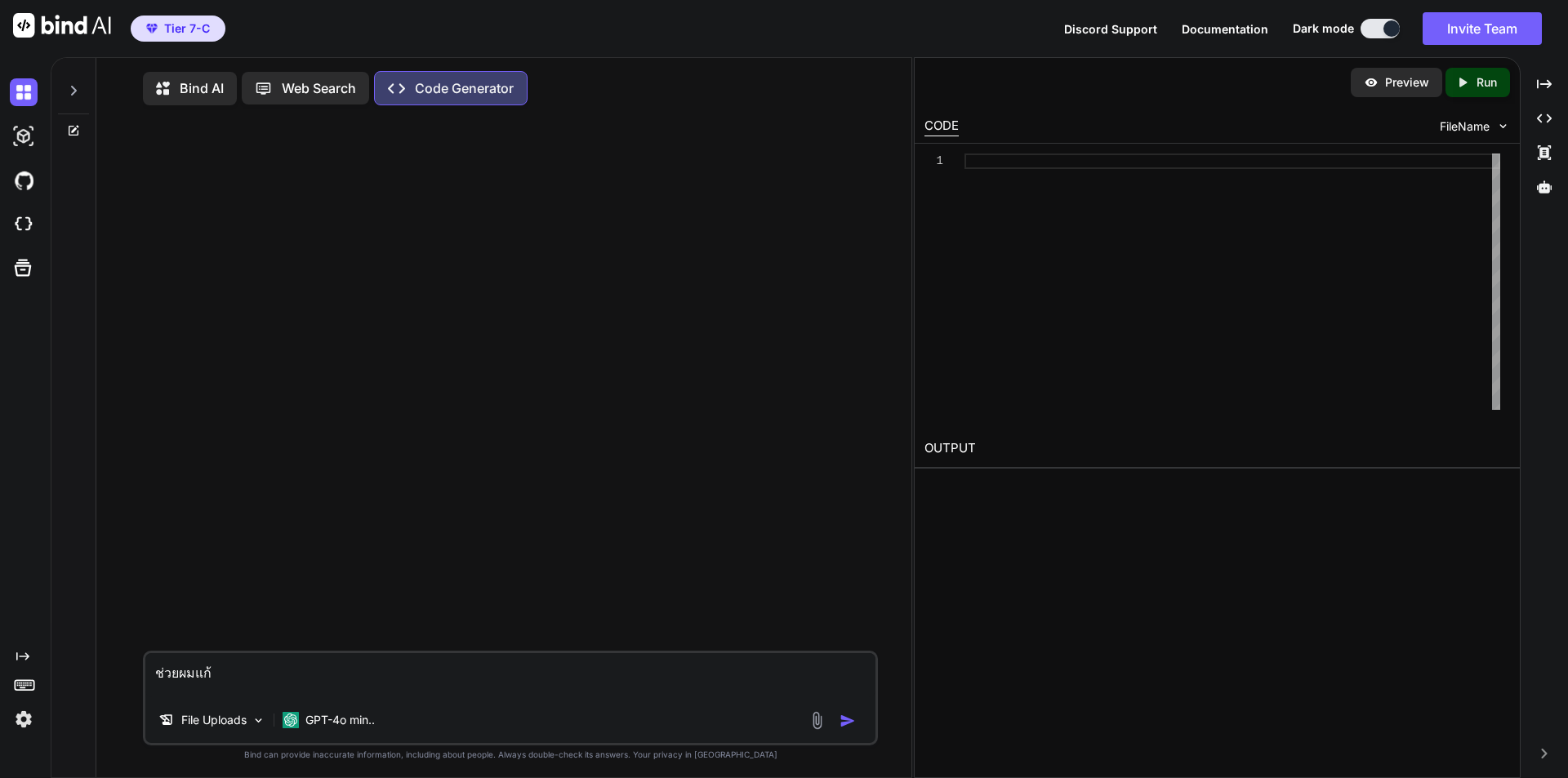
type textarea "x"
type textarea "ช่วยผมแก้ไ"
type textarea "x"
type textarea "ช่วยผมแก้ไข"
type textarea "x"
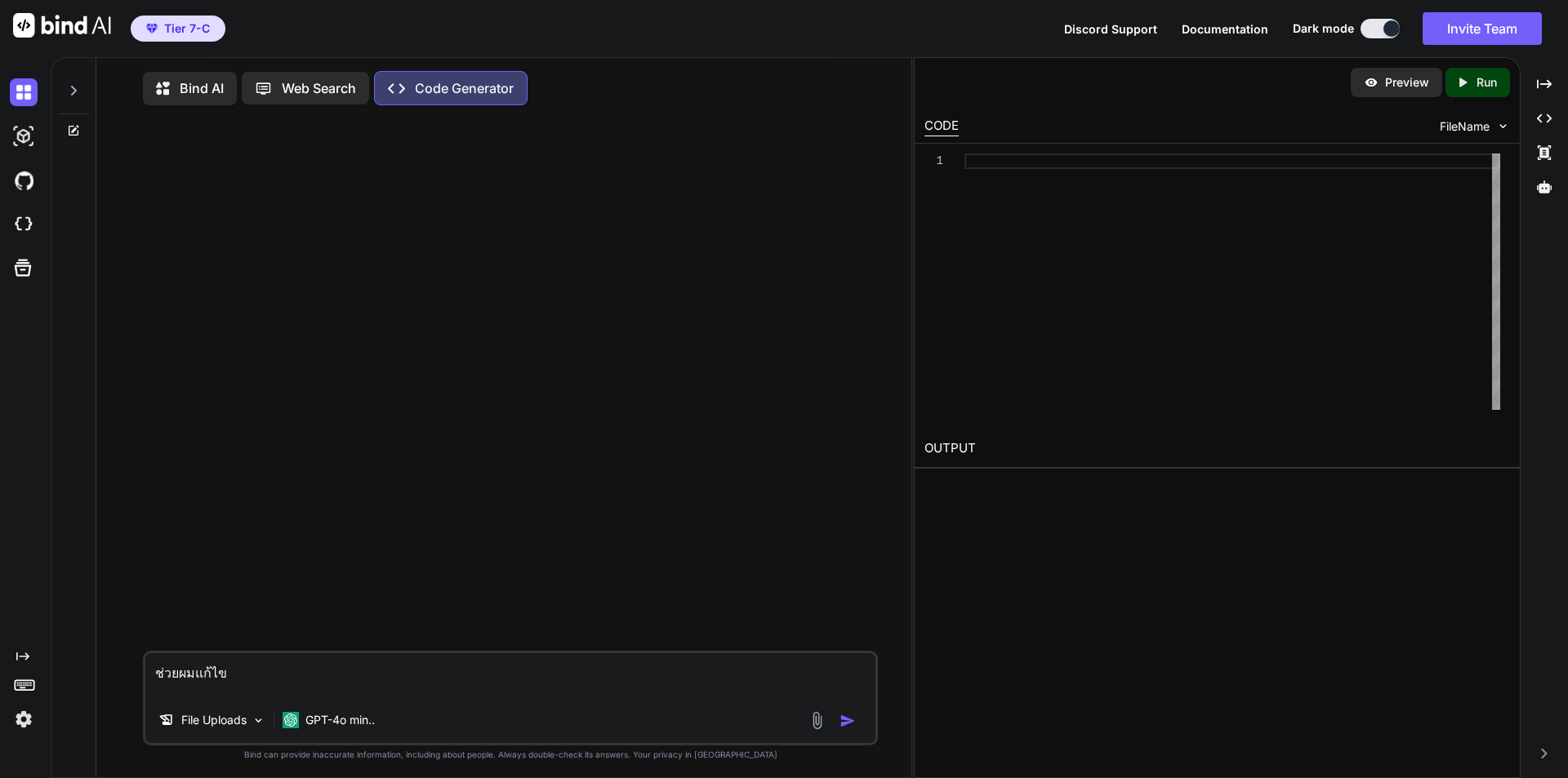
type textarea "ช่วยผมแก้ไขโ"
type textarea "x"
type textarea "ช่วยผมแก้ไขโค"
type textarea "x"
type textarea "ช่วยผมแก้ไขโค้"
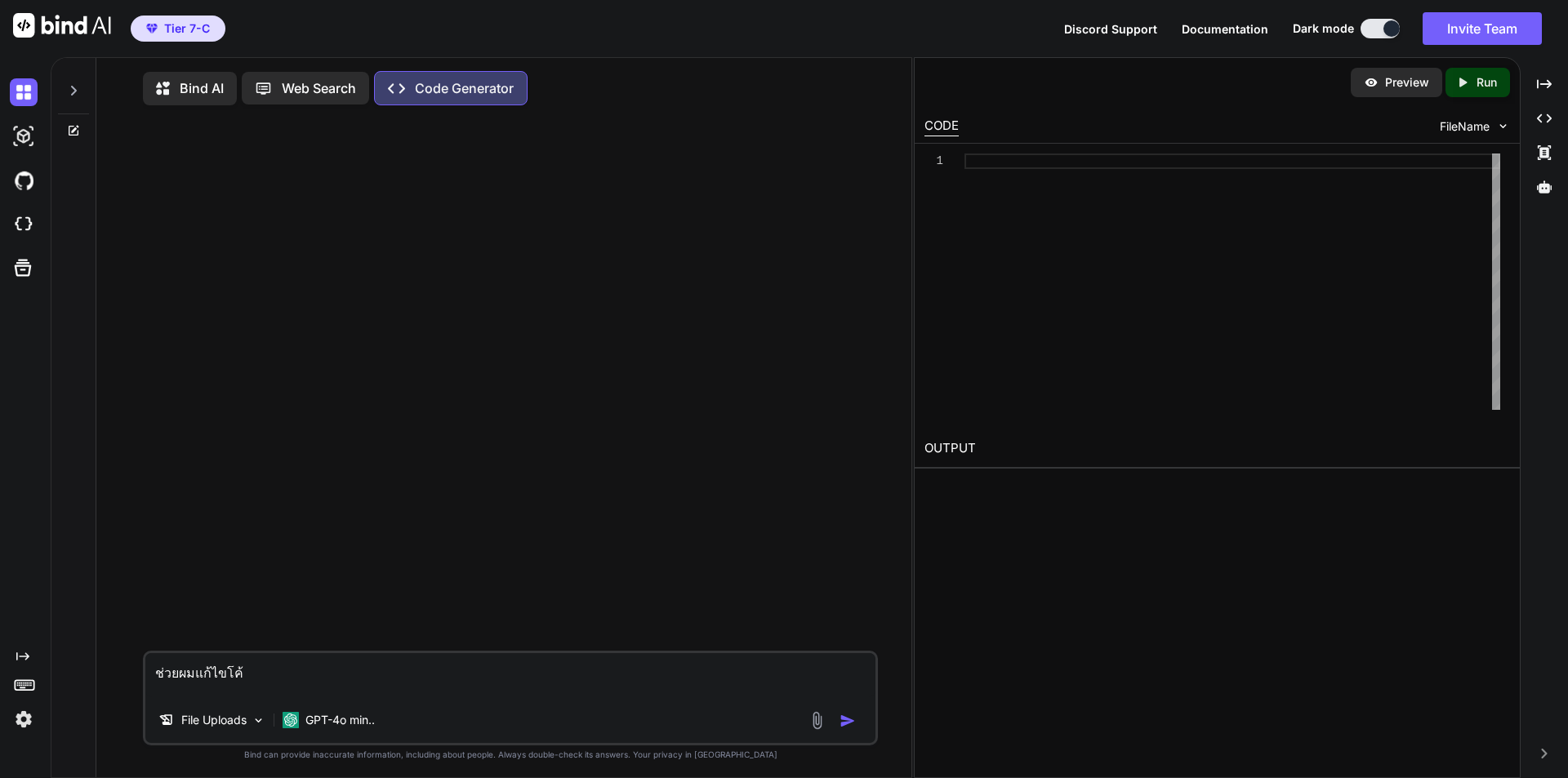
type textarea "x"
type textarea "ช่วยผมแก้ไขโค้ด"
type textarea "x"
type textarea "ช่วยผมแก้ไขโค้ดท"
type textarea "x"
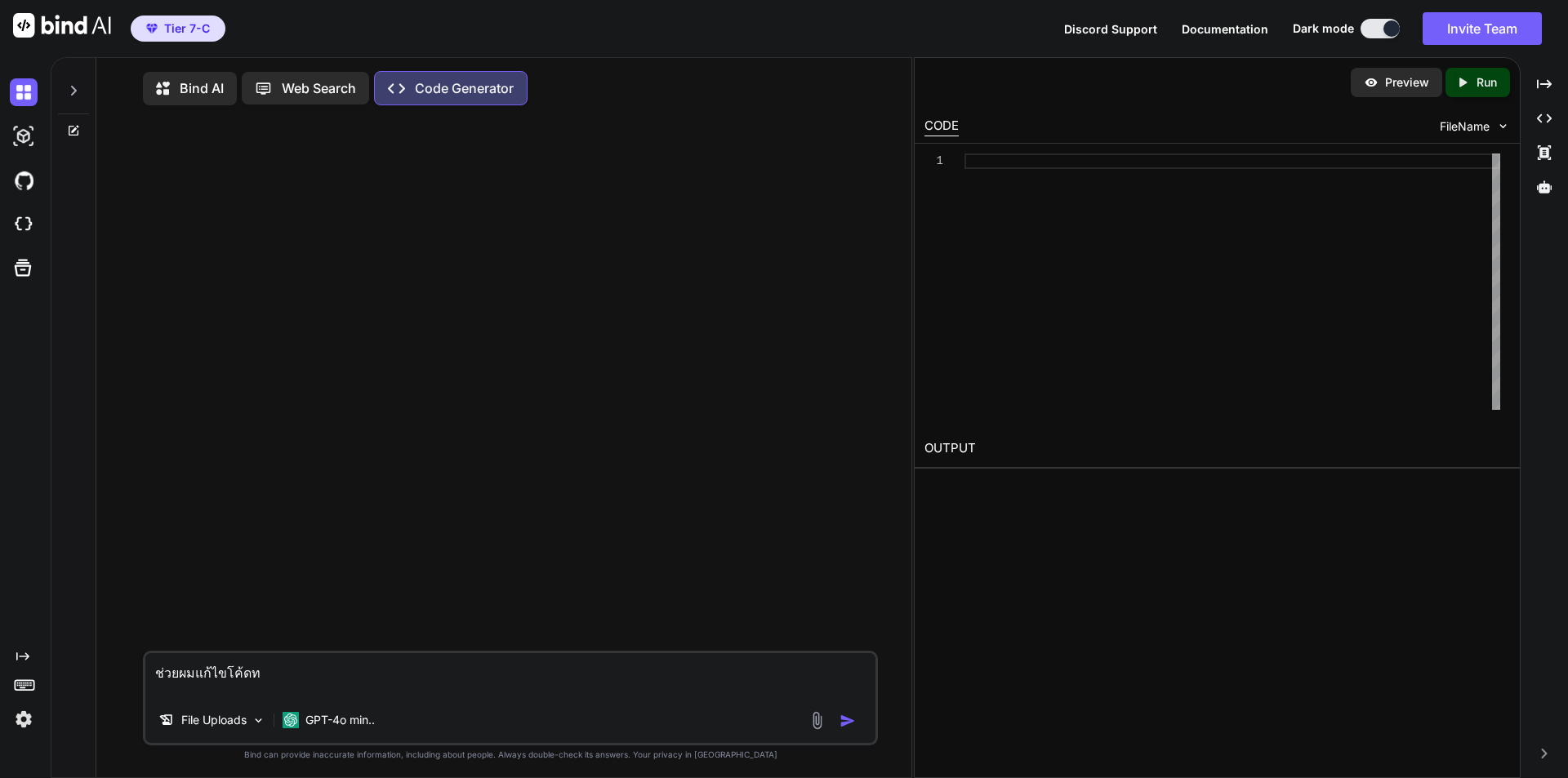
type textarea "ช่วยผมแก้ไขโค้ดที"
type textarea "x"
type textarea "ช่วยผมแก้ไขโค้ดที่"
type textarea "x"
type textarea "ช่วยผมแก้ไขโค้ดที่ส"
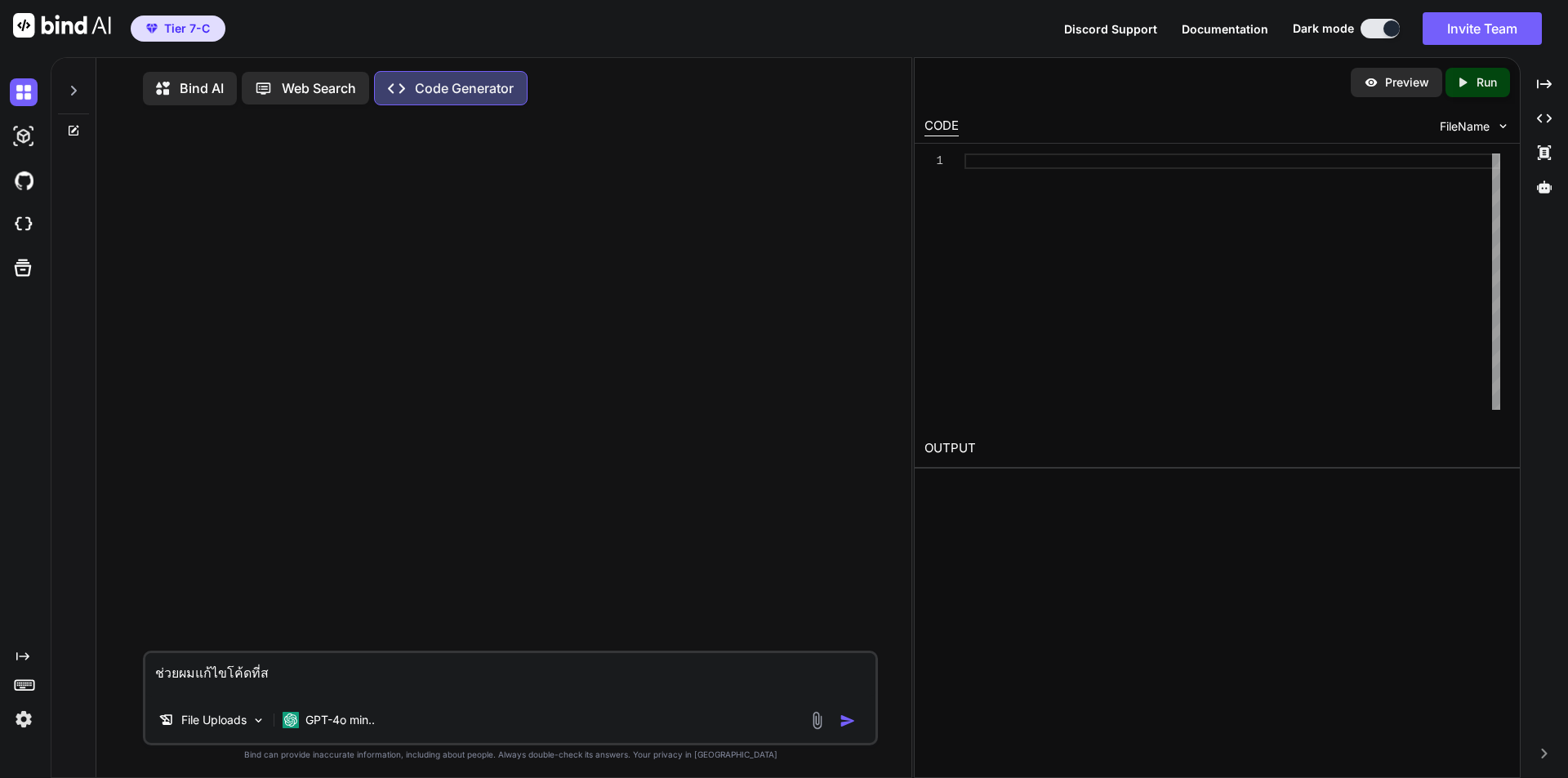
type textarea "x"
type textarea "ช่วยผมแก้ไขโค้ดที่ส่"
type textarea "x"
type textarea "ช่วยผมแก้ไขโค้ดที่ส่ง"
type textarea "x"
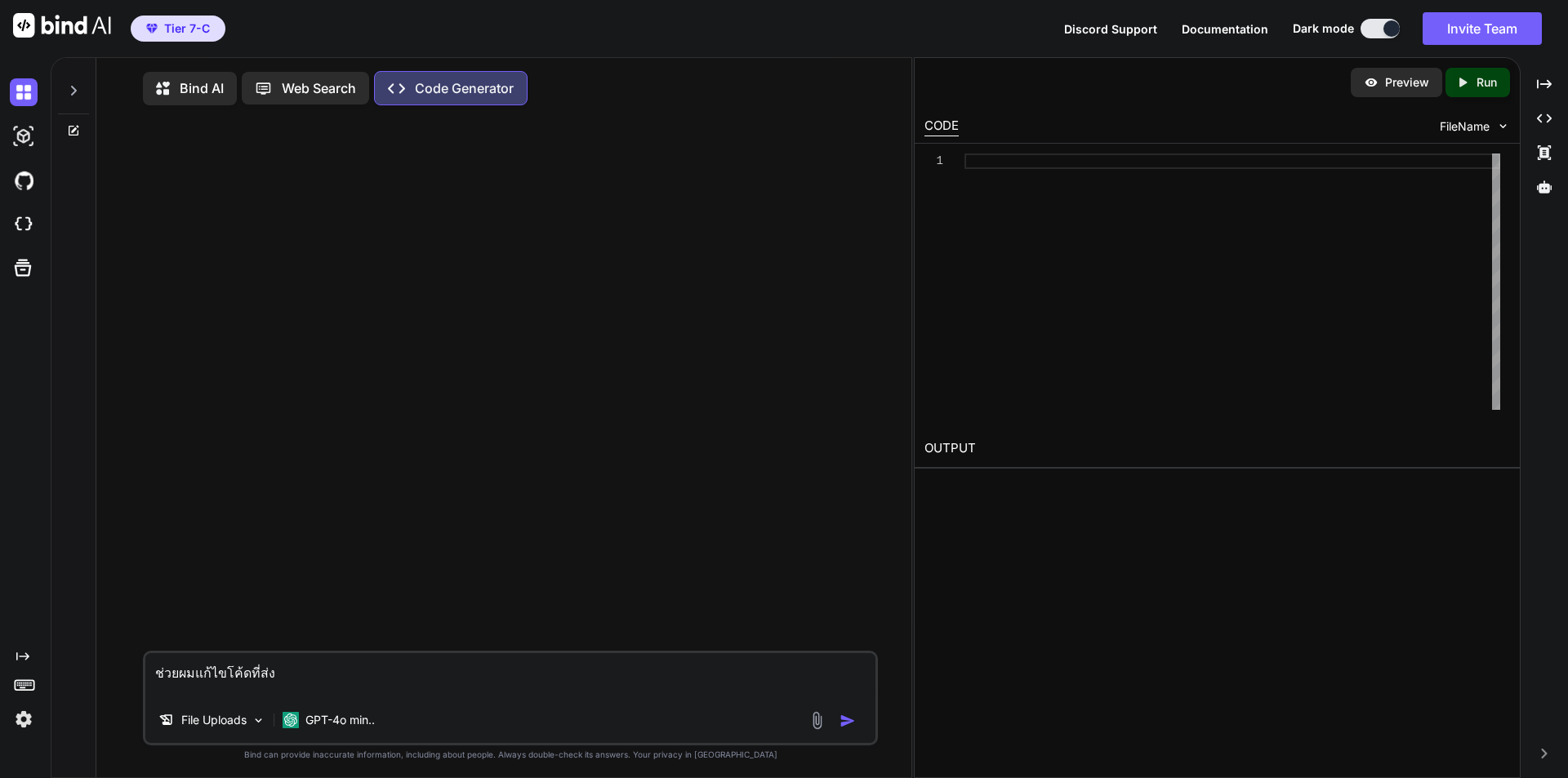
type textarea "ช่วยผมแก้ไขโค้ดที่ส่งใ"
type textarea "x"
type textarea "ช่วยผมแก้ไขโค้ดที่ส่งให"
type textarea "x"
type textarea "ช่วยผมแก้ไขโค้ดที่ส่งให้"
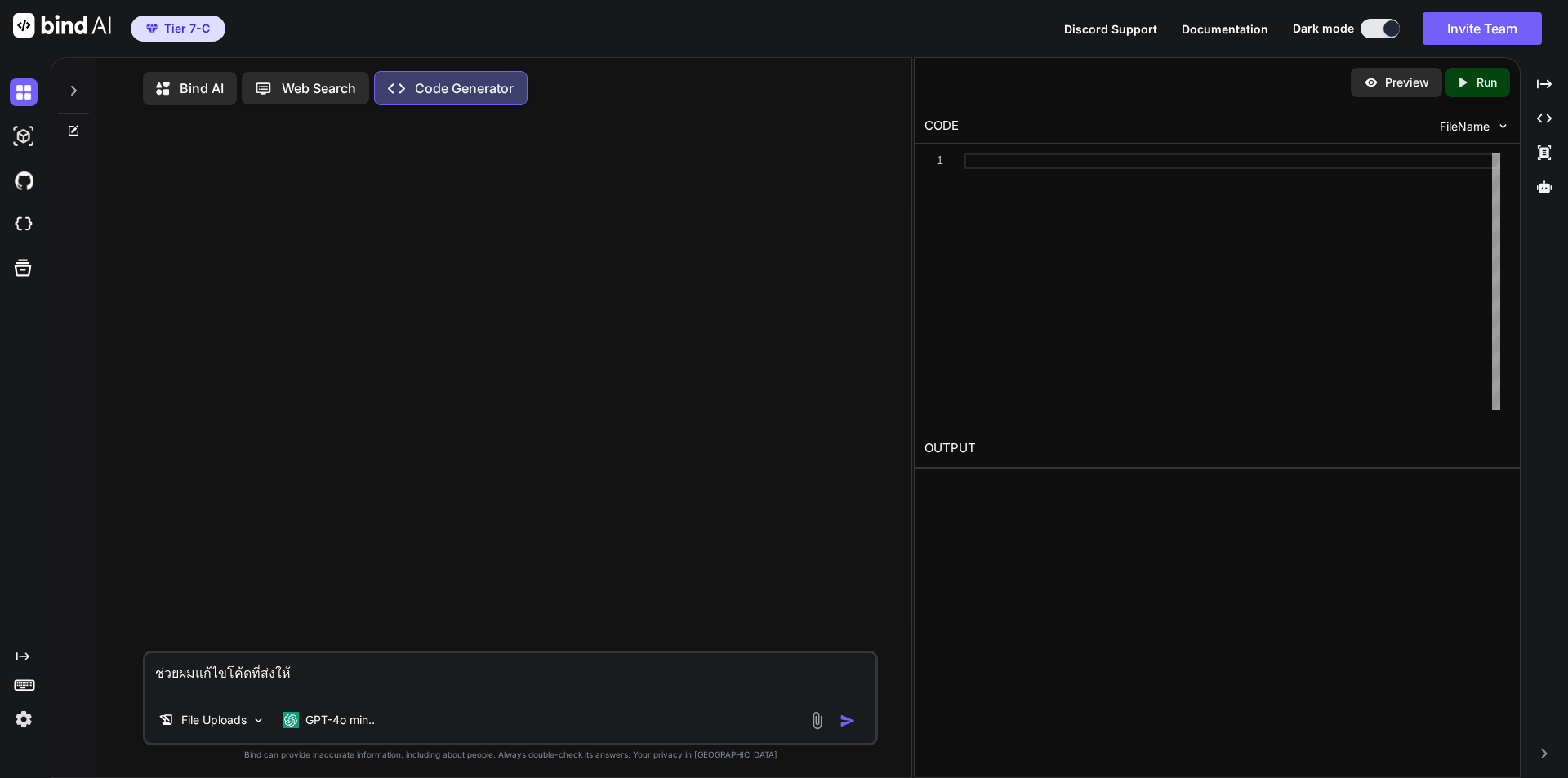
type textarea "x"
type textarea "ช่วยผมแก้ไขโค้ดที่ส่งให้ห"
type textarea "x"
type textarea "ช่วยผมแก้ไขโค้ดที่ส่งให้หน"
type textarea "x"
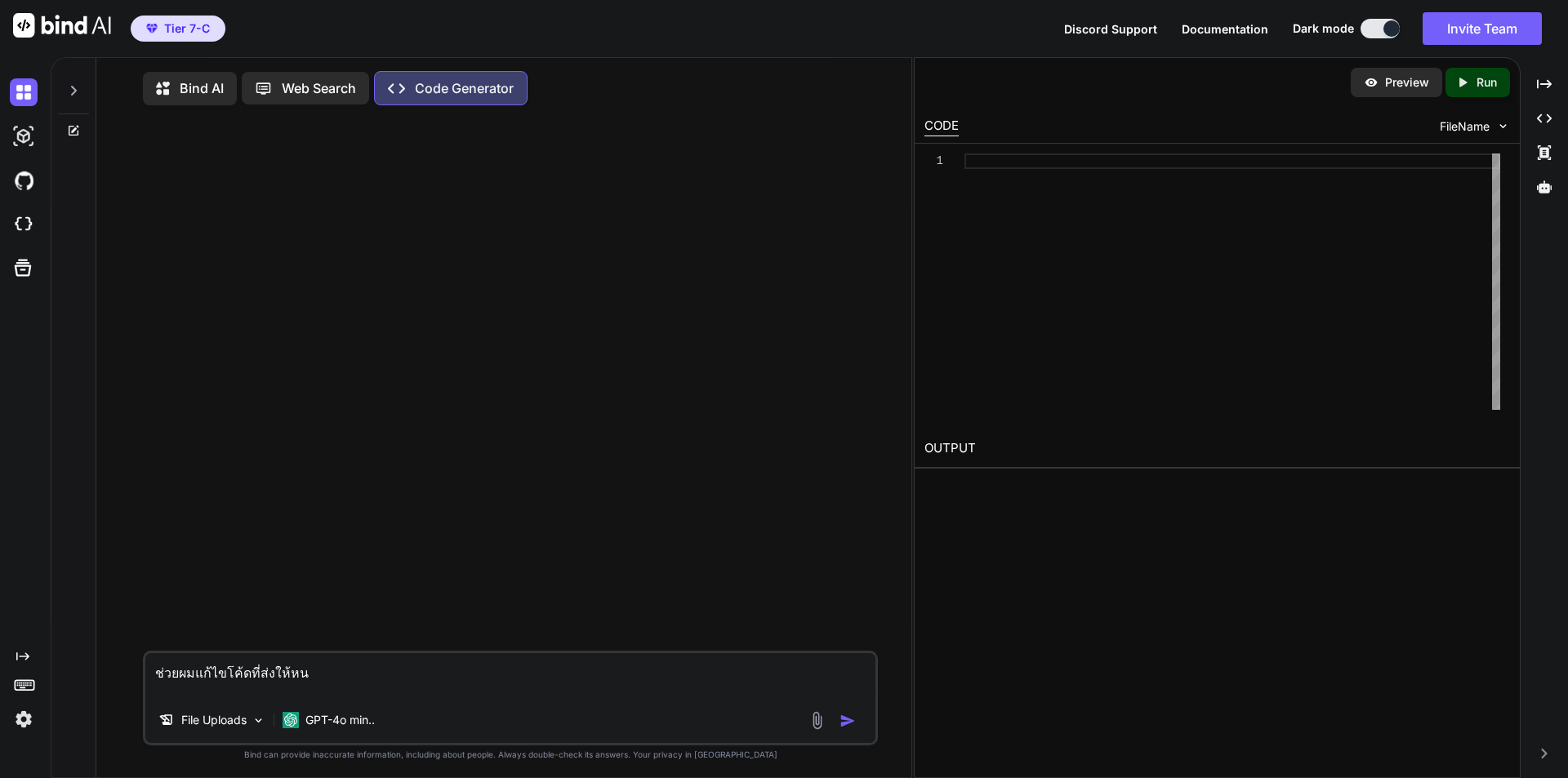
type textarea "ช่วยผมแก้ไขโค้ดที่ส่งให้หน่"
type textarea "x"
type textarea "ช่วยผมแก้ไขโค้ดที่ส่งให้หน่อ"
type textarea "x"
type textarea "ช่วยผมแก้ไขโค้ดที่ส่งให้หน่อย"
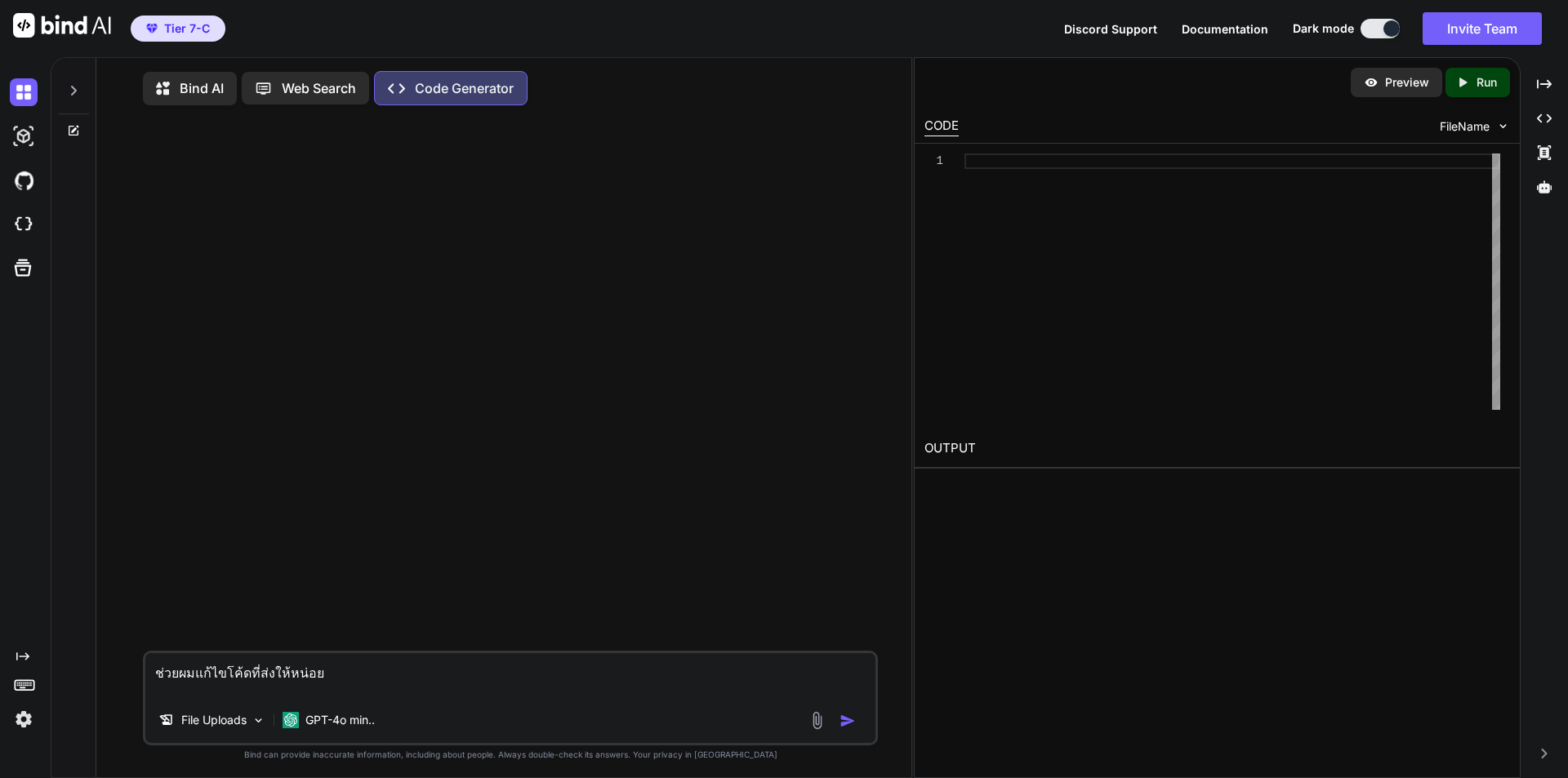
type textarea "x"
type textarea "ช่วยผมแก้ไขโค้ดที่ส่งให้หน่อยไ"
type textarea "x"
type textarea "ช่วยผมแก้ไขโค้ดที่ส่งให้หน่อยได"
type textarea "x"
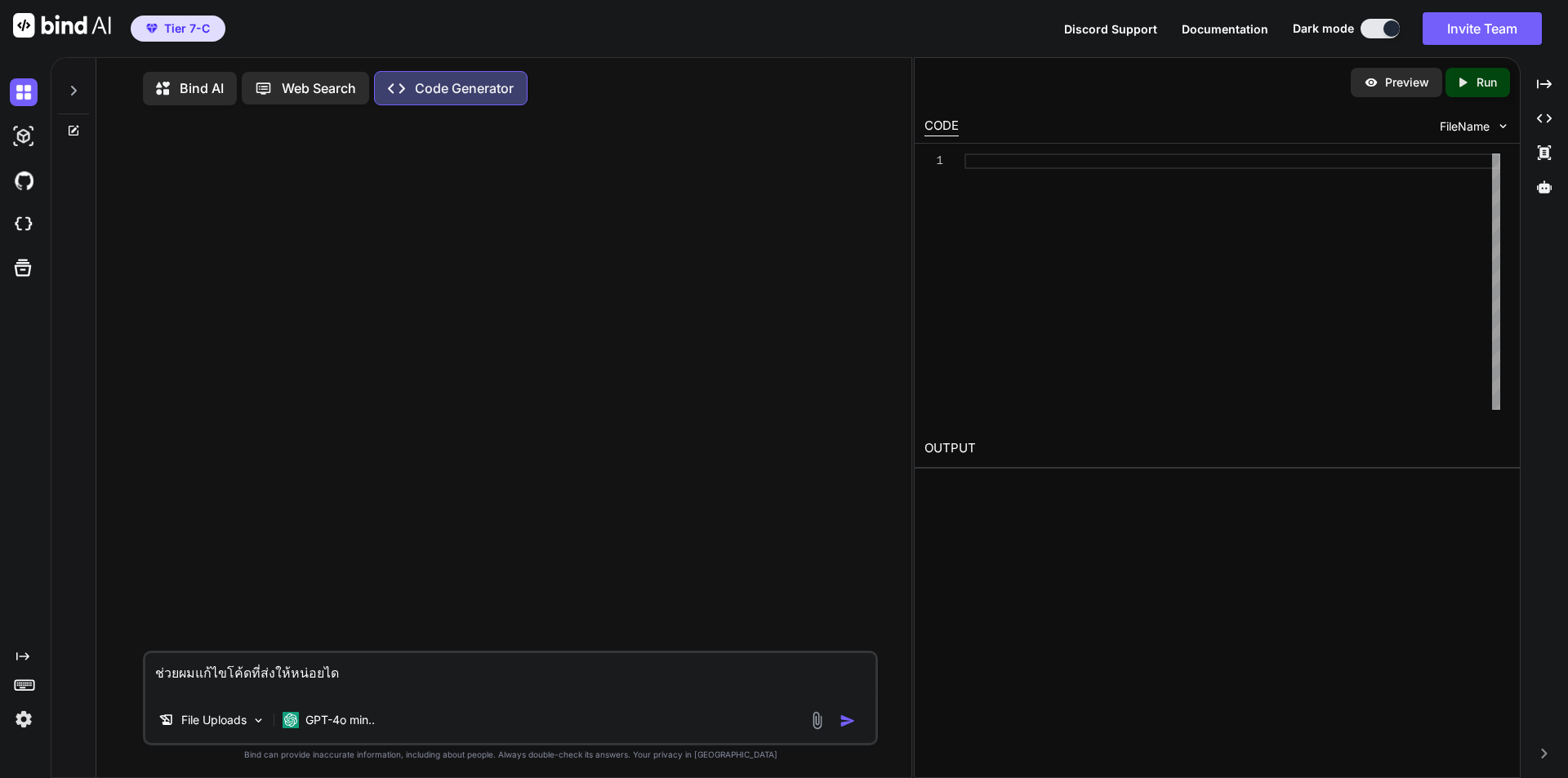
type textarea "ช่วยผมแก้ไขโค้ดที่ส่งให้หน่อยได้"
type textarea "x"
type textarea "ช่วยผมแก้ไขโค้ดที่ส่งให้หน่อยได้ไ"
type textarea "x"
type textarea "ช่วยผมแก้ไขโค้ดที่ส่งให้หน่อยได้ไห"
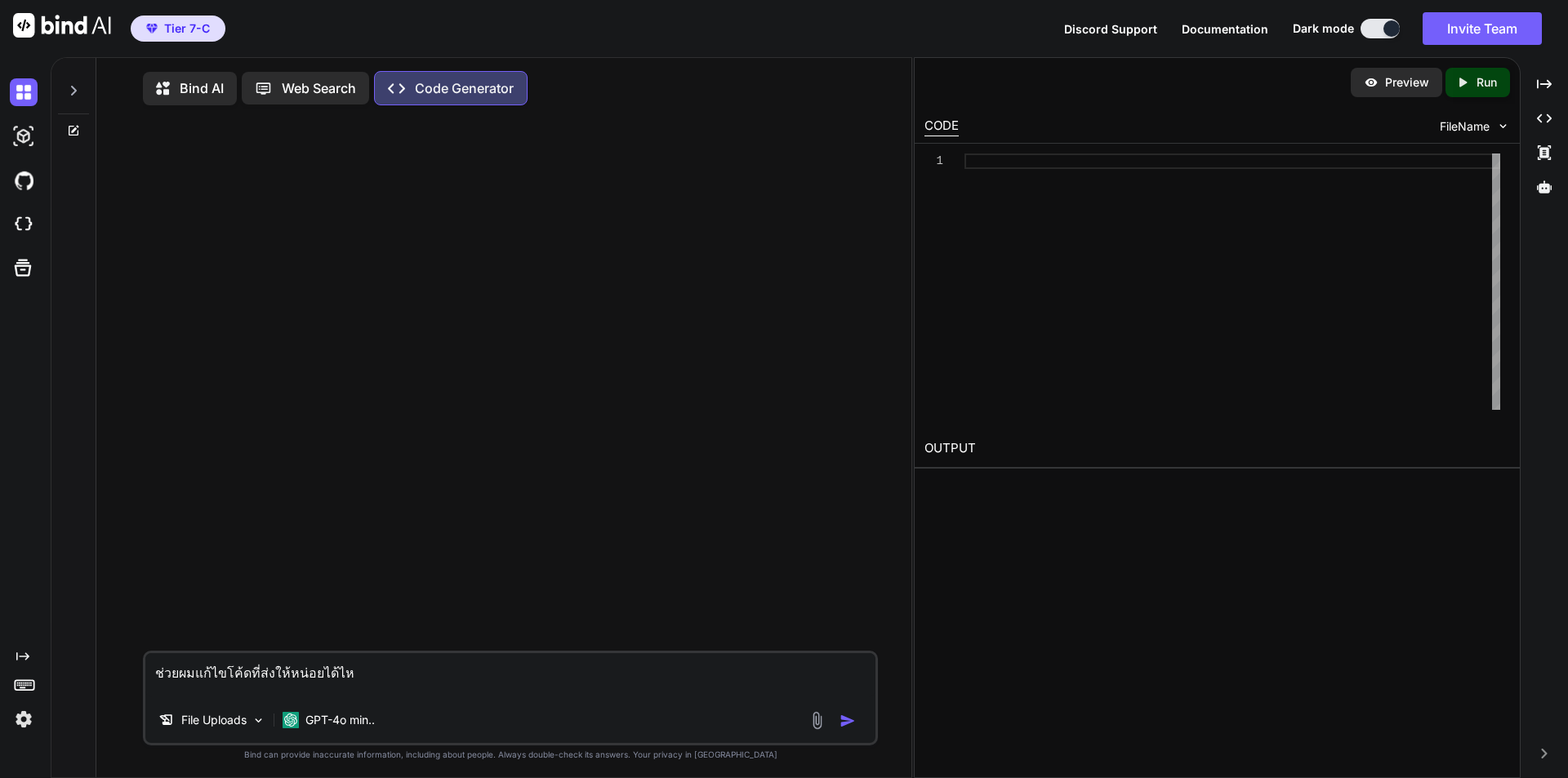
type textarea "x"
type textarea "ช่วยผมแก้ไขโค้ดที่ส่งให้หน่อยได้ไหม"
type textarea "x"
type textarea "ช่วยผมแก้ไขโค้ดที่ส่งให้หน่อยได้ไหมค"
type textarea "x"
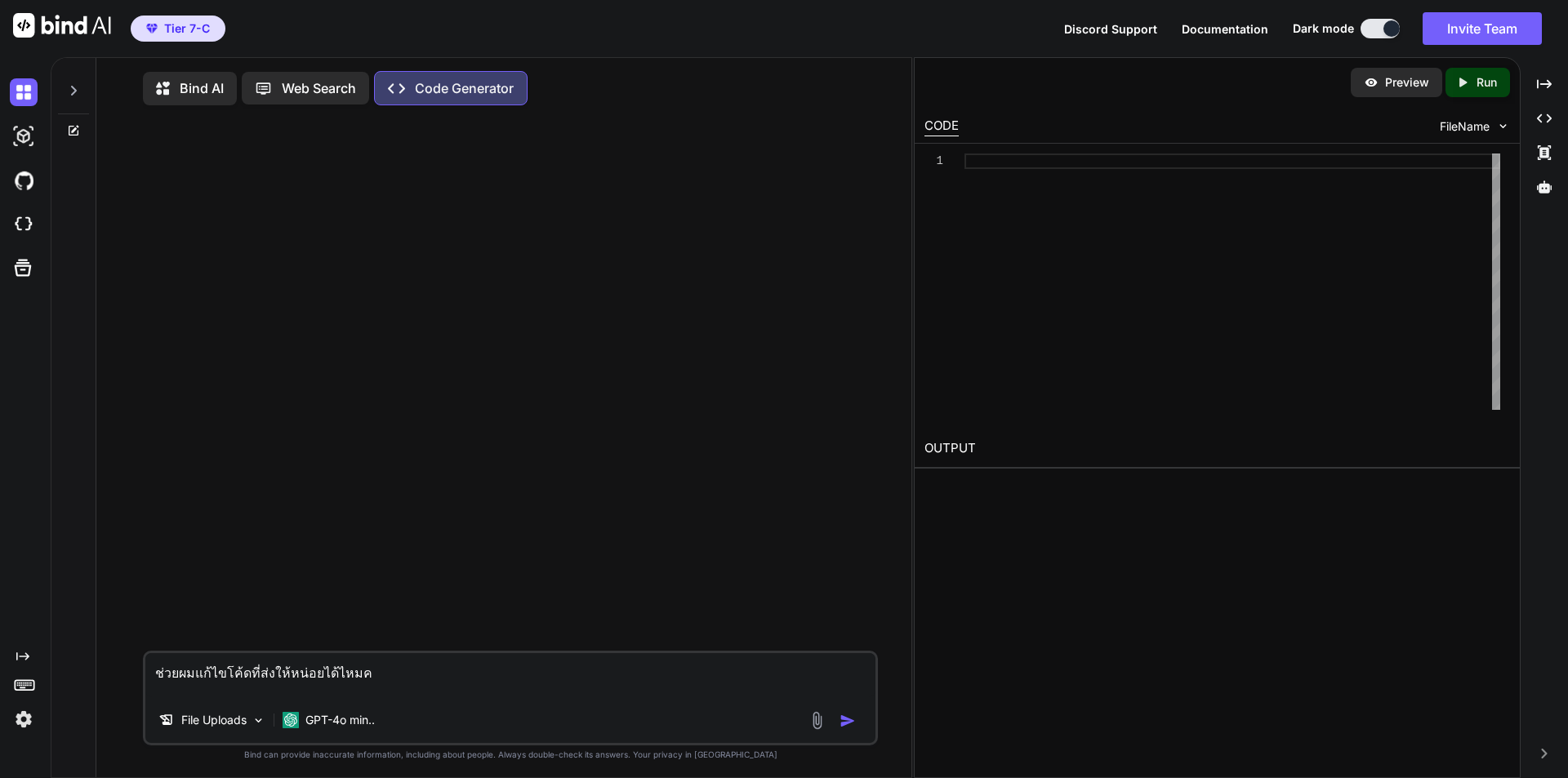
type textarea "ช่วยผมแก้ไขโค้ดที่ส่งให้หน่อยได้ไหมคร"
type textarea "x"
type textarea "ช่วยผมแก้ไขโค้ดที่ส่งให้หน่อยได้ไหมครั"
type textarea "x"
type textarea "ช่วยผมแก้ไขโค้ดที่ส่งให้หน่อยได้ไหมครับ"
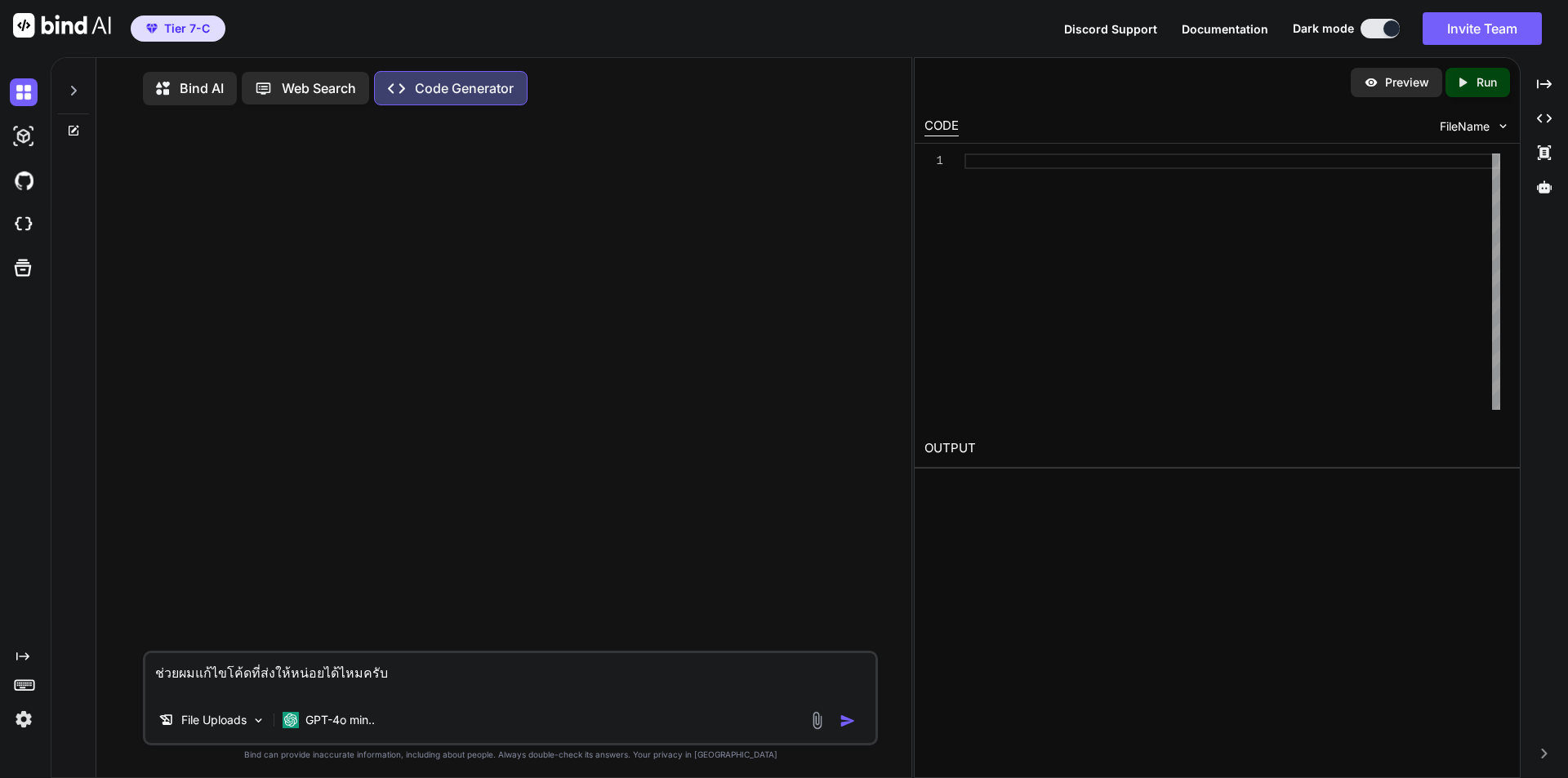
type textarea "x"
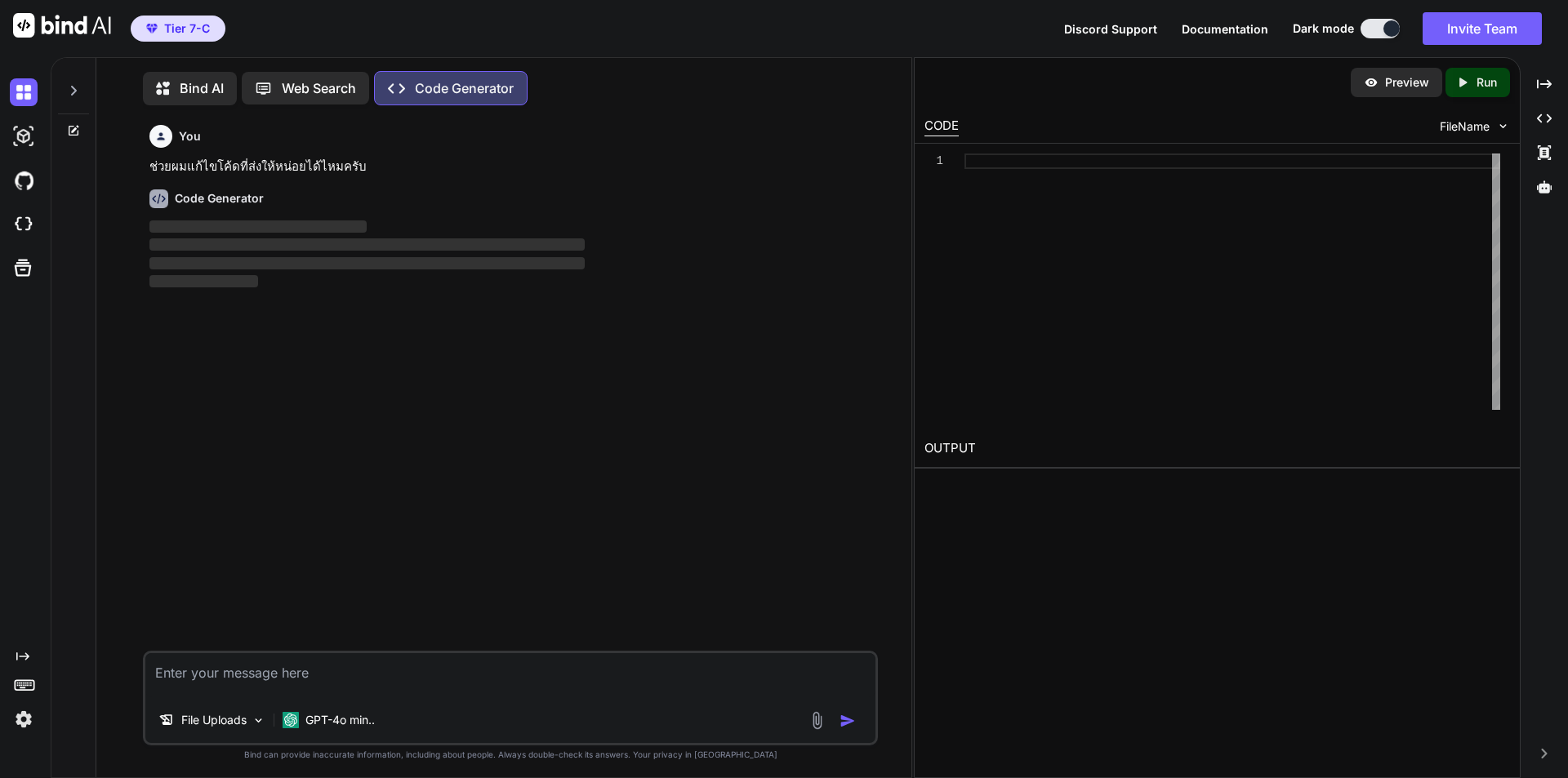
scroll to position [37, 0]
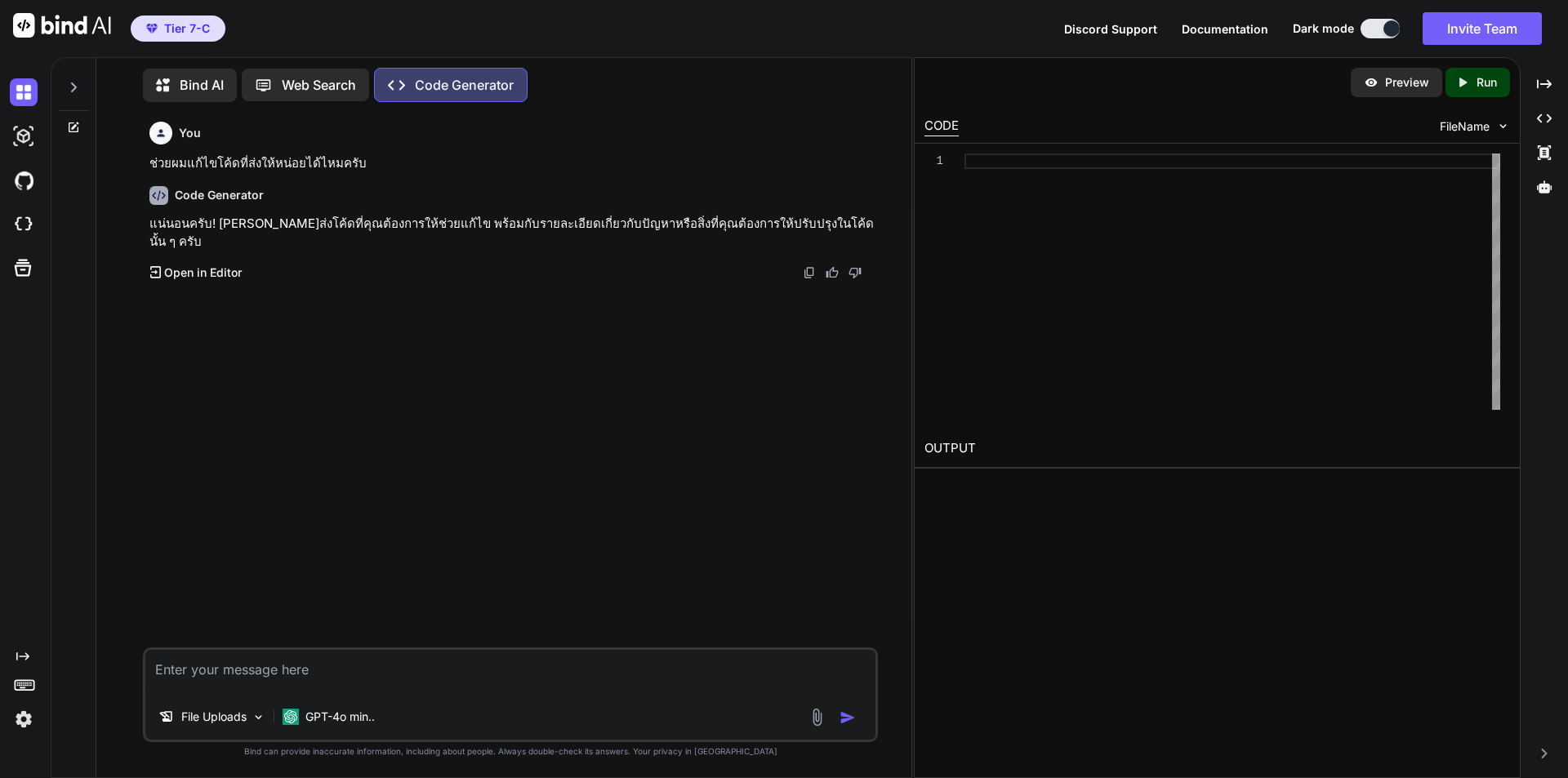
click at [242, 281] on p "Open in Editor" at bounding box center [202, 272] width 77 height 17
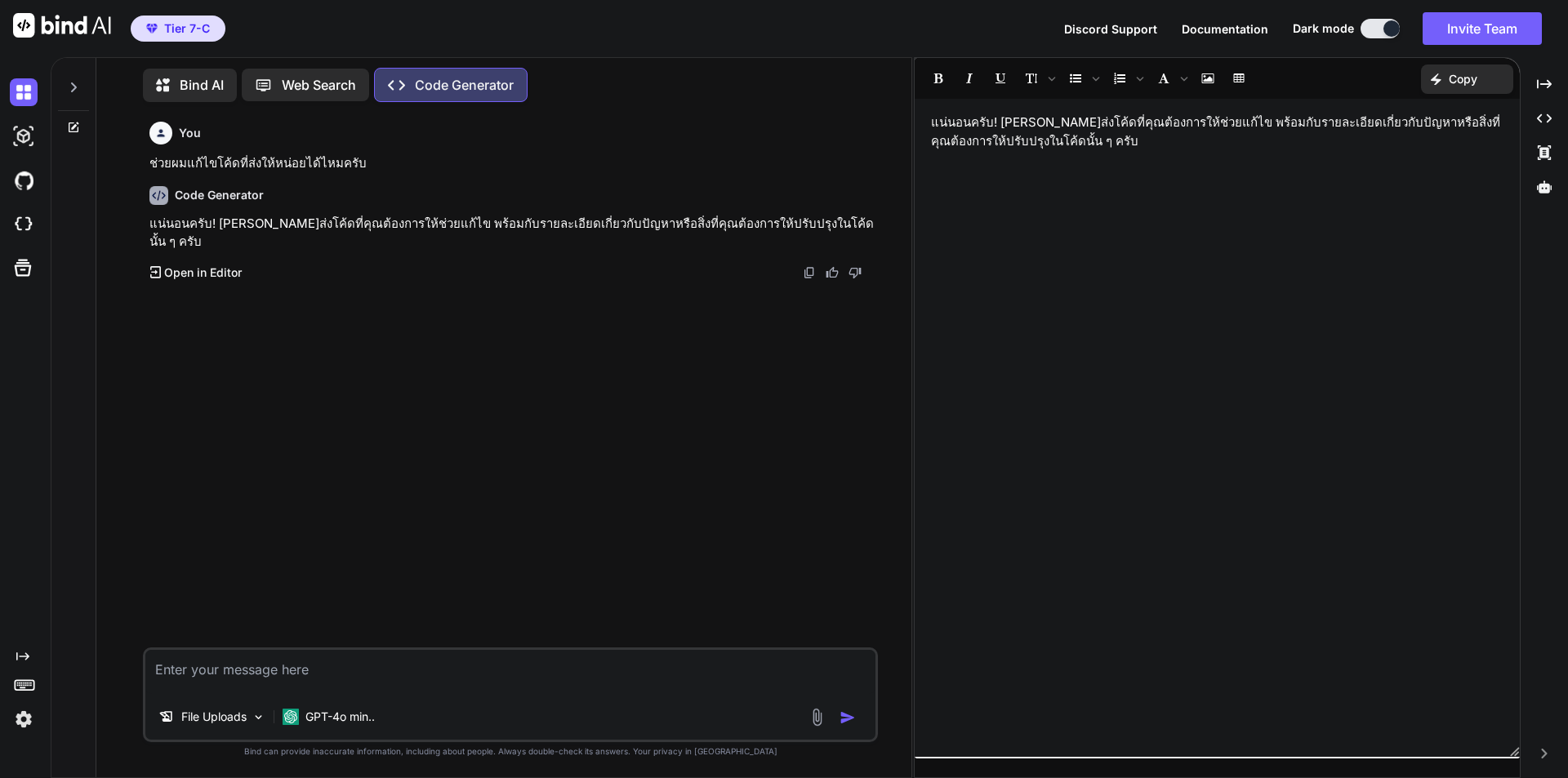
click at [808, 709] on img at bounding box center [817, 717] width 19 height 19
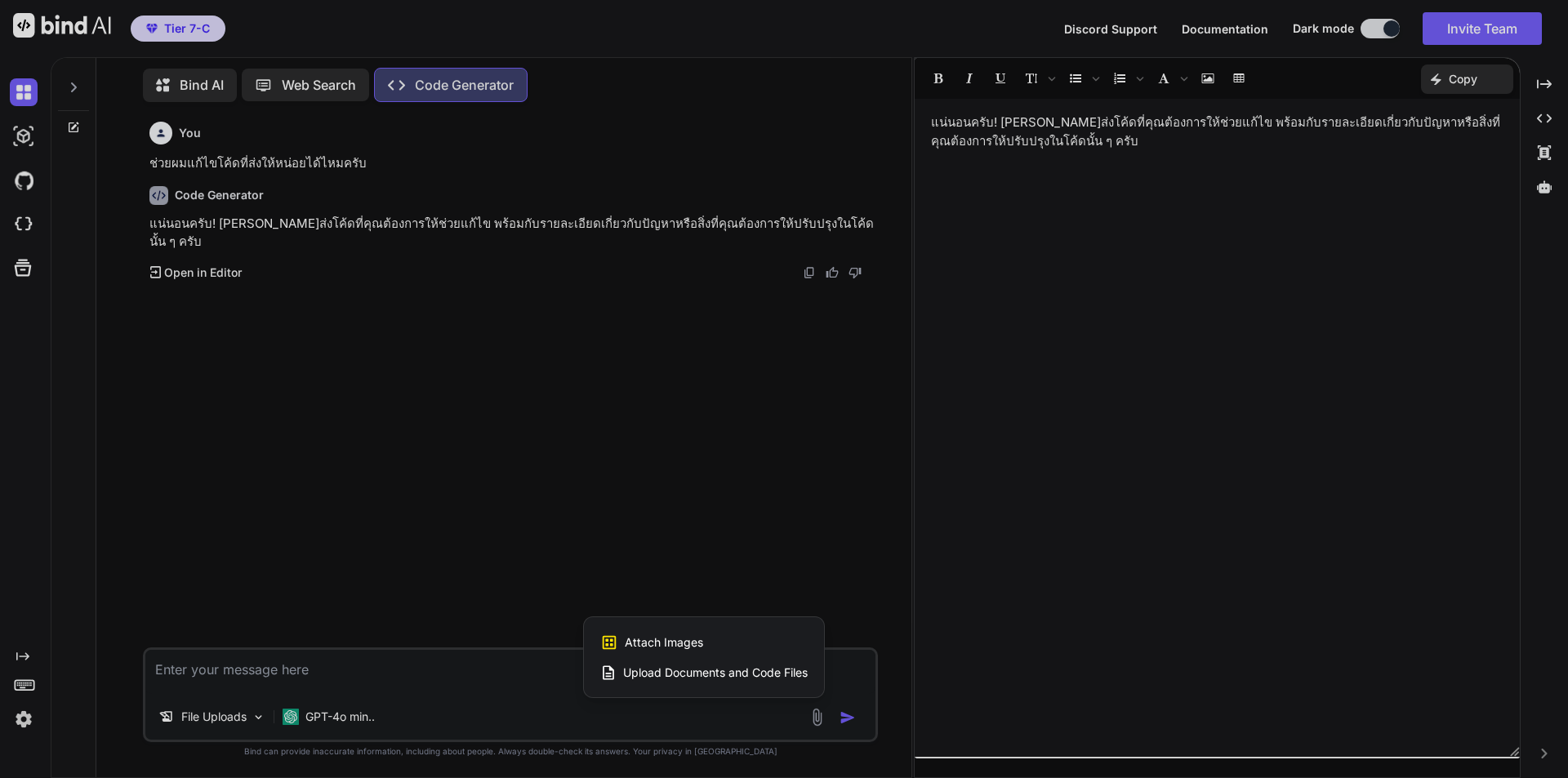
click at [714, 665] on span "Upload Documents and Code Files" at bounding box center [714, 673] width 184 height 17
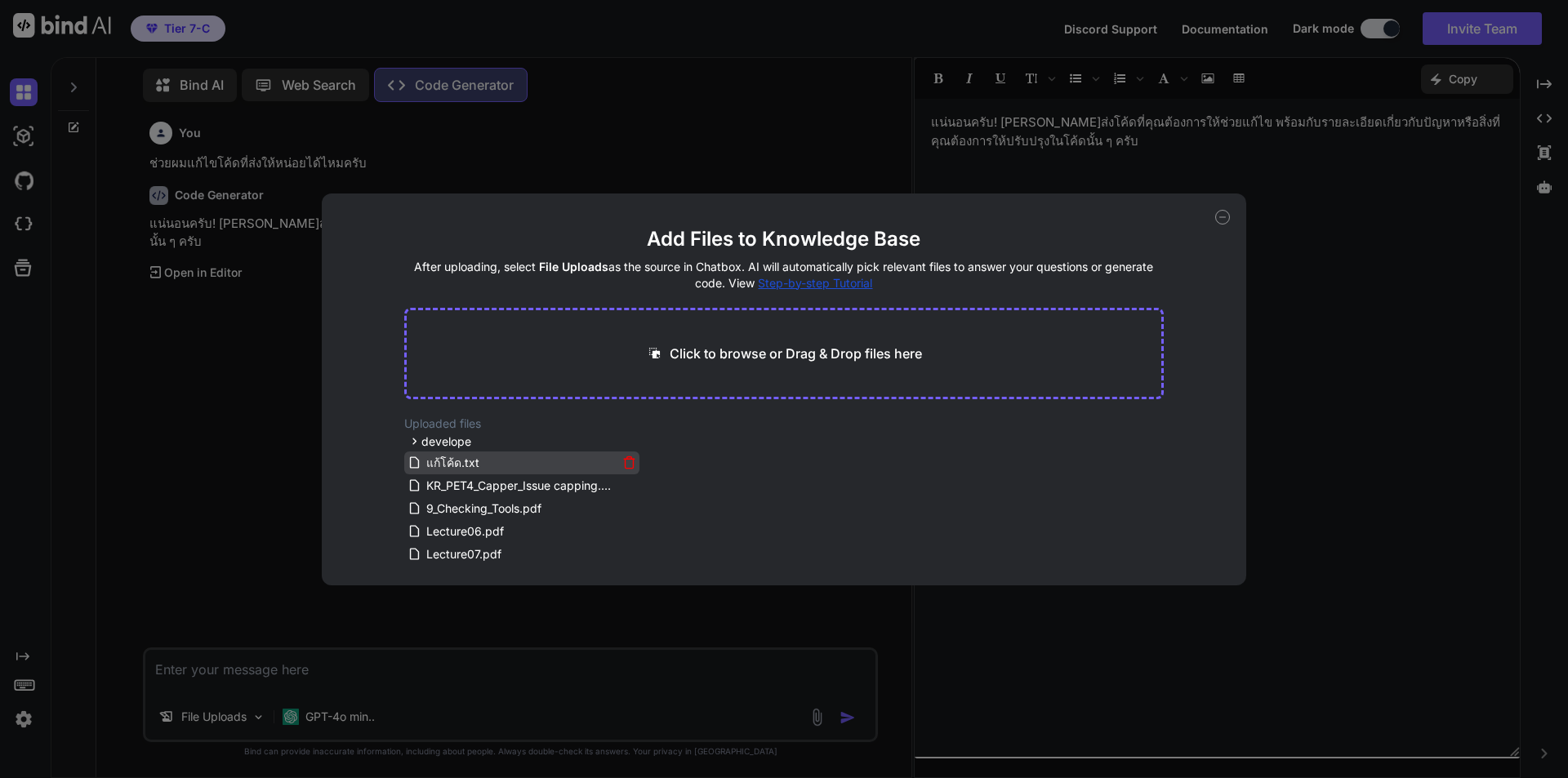
click at [466, 473] on span "แก้โค้ด.txt" at bounding box center [453, 463] width 57 height 20
click at [605, 700] on div "Add Files to Knowledge Base After uploading, select File Uploads as the source …" at bounding box center [784, 389] width 1568 height 778
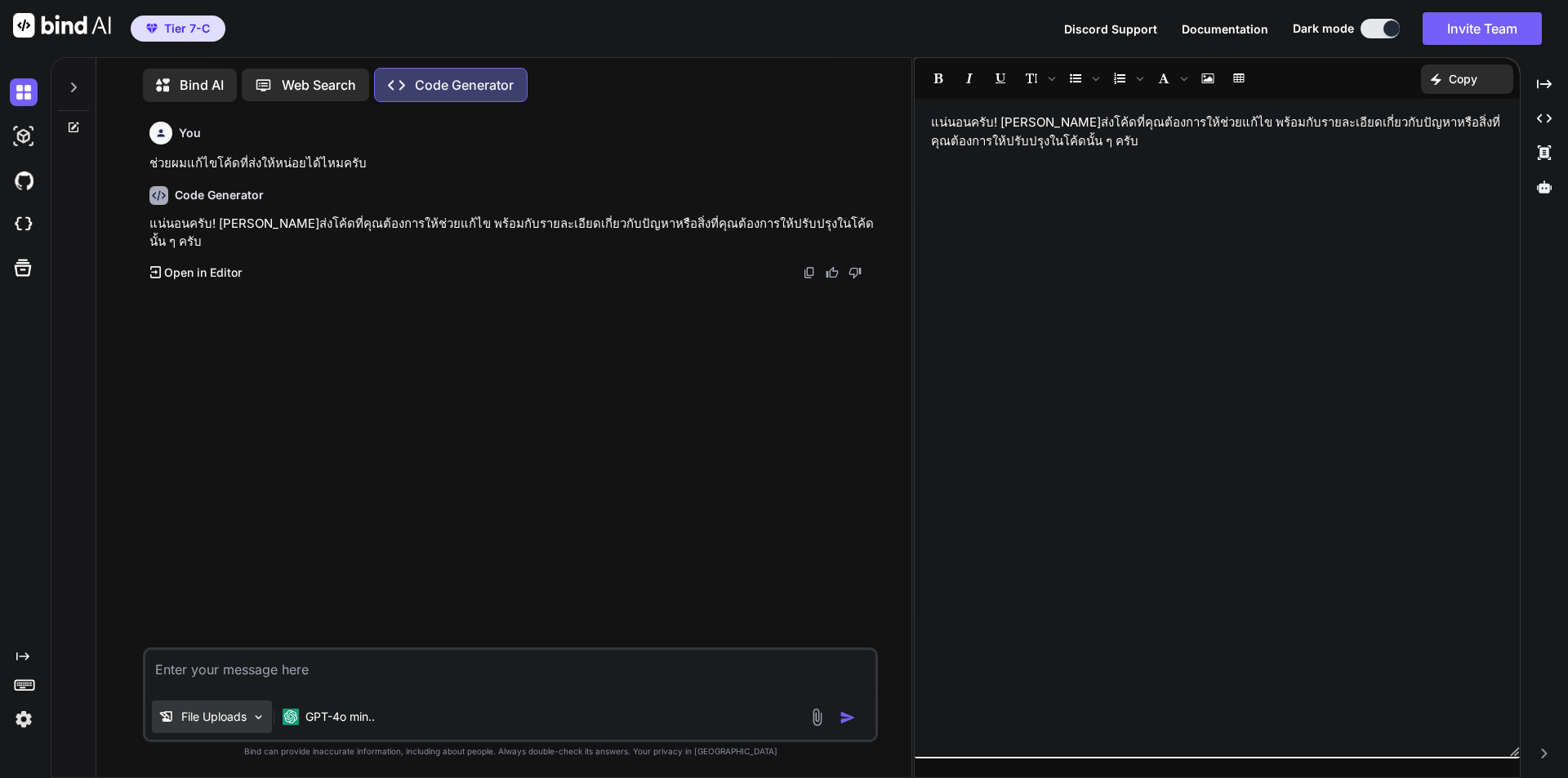
click at [265, 711] on img at bounding box center [259, 717] width 14 height 14
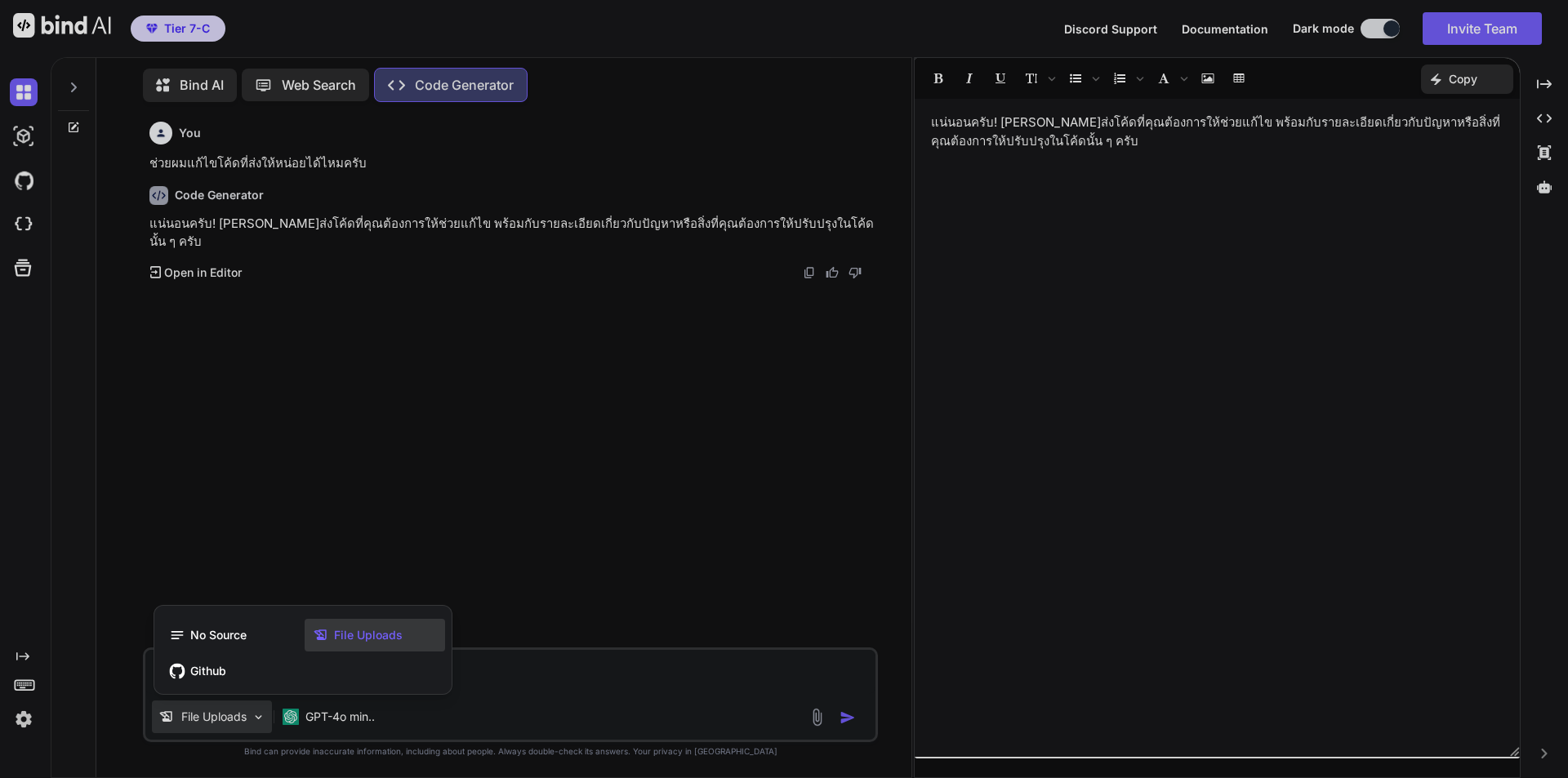
click at [403, 628] on span "File Uploads" at bounding box center [368, 635] width 68 height 17
type textarea "x"
